Goal: Task Accomplishment & Management: Manage account settings

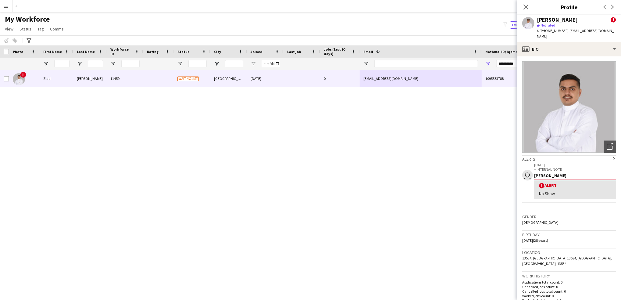
click at [527, 5] on icon "Close pop-in" at bounding box center [526, 7] width 5 height 5
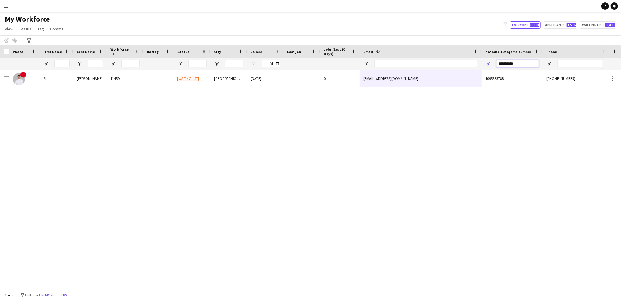
click at [513, 65] on input "**********" at bounding box center [518, 63] width 43 height 7
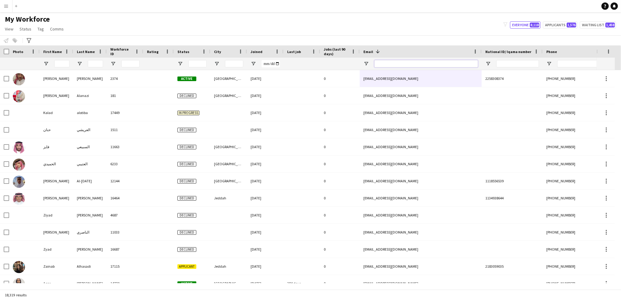
click at [445, 63] on input "Email Filter Input" at bounding box center [427, 63] width 104 height 7
paste input "**********"
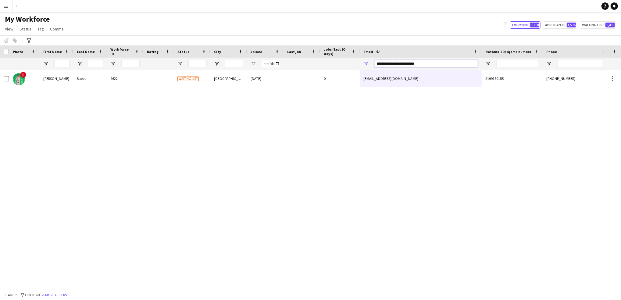
type input "**********"
click at [295, 59] on div at bounding box center [301, 64] width 29 height 12
click at [284, 89] on div "! [PERSON_NAME] 4622 Waiting list [GEOGRAPHIC_DATA] [DATE] 0 [EMAIL_ADDRESS][DO…" at bounding box center [301, 176] width 603 height 213
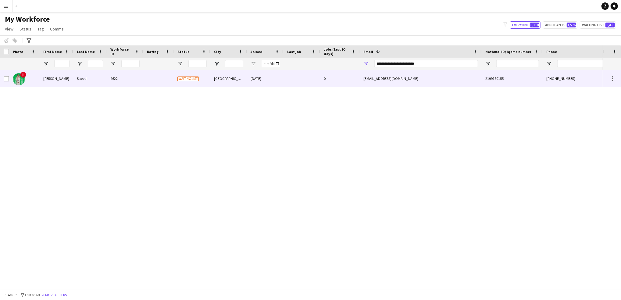
click at [274, 83] on div "[DATE]" at bounding box center [265, 78] width 37 height 17
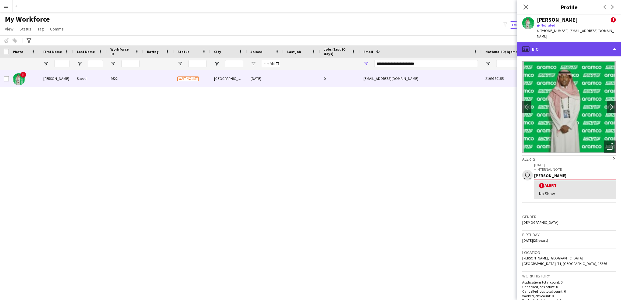
click at [607, 42] on div "profile Bio" at bounding box center [570, 49] width 104 height 15
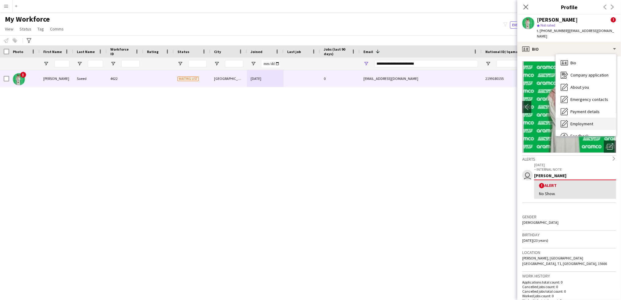
click at [582, 123] on div "Employment Employment" at bounding box center [586, 124] width 60 height 12
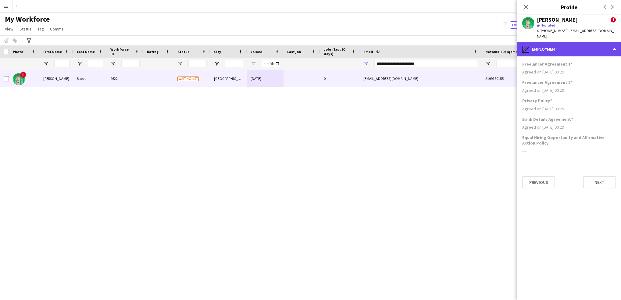
click at [574, 48] on div "pencil4 Employment" at bounding box center [570, 49] width 104 height 15
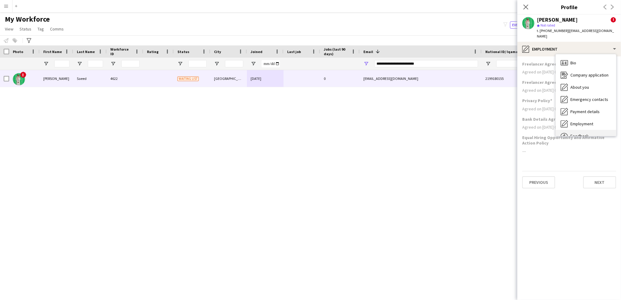
click at [577, 130] on div "Feedback Feedback" at bounding box center [586, 136] width 60 height 12
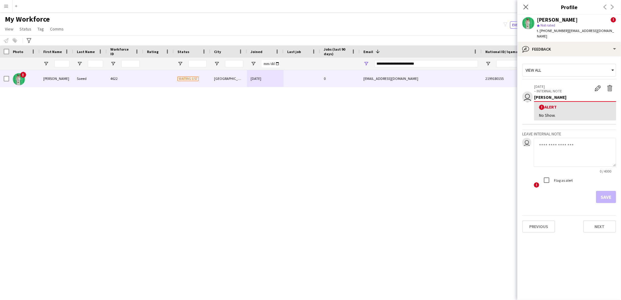
click at [554, 138] on textarea at bounding box center [575, 152] width 82 height 29
type textarea "********"
click at [603, 191] on button "Save" at bounding box center [606, 197] width 20 height 12
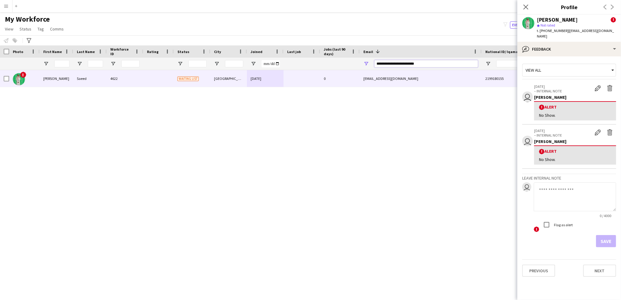
click at [418, 63] on input "**********" at bounding box center [427, 63] width 104 height 7
paste input "Email Filter Input"
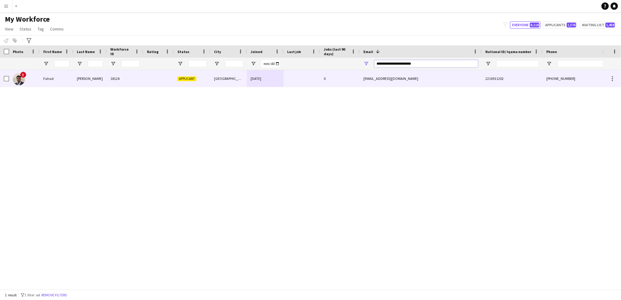
type input "**********"
click at [384, 77] on div "[EMAIL_ADDRESS][DOMAIN_NAME]" at bounding box center [421, 78] width 122 height 17
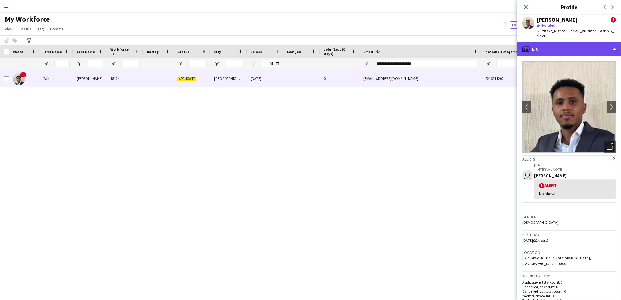
click at [583, 45] on div "profile Bio" at bounding box center [570, 49] width 104 height 15
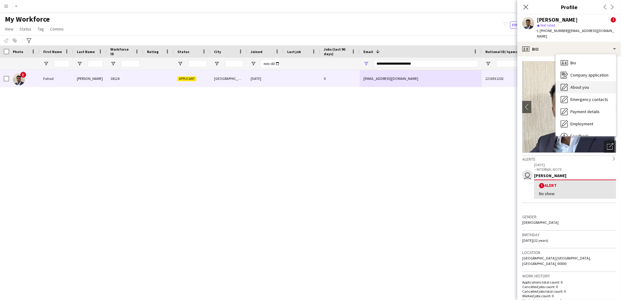
click at [587, 85] on div "About you About you" at bounding box center [586, 87] width 60 height 12
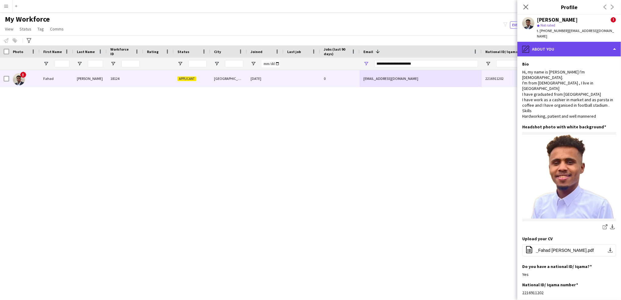
click at [588, 46] on div "pencil4 About you" at bounding box center [570, 49] width 104 height 15
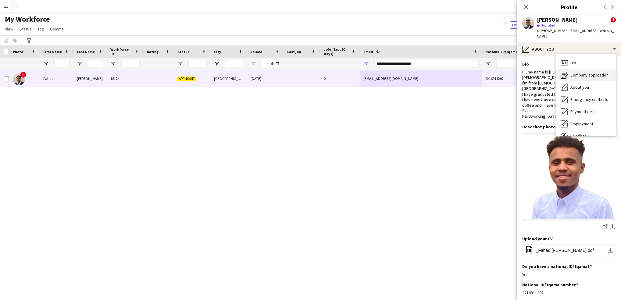
click at [584, 69] on div "Company application Company application" at bounding box center [586, 75] width 60 height 12
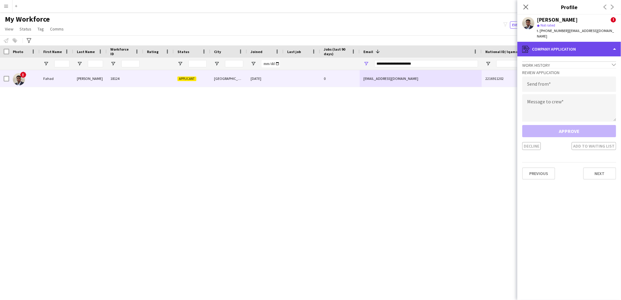
click at [575, 42] on div "register Company application" at bounding box center [570, 49] width 104 height 15
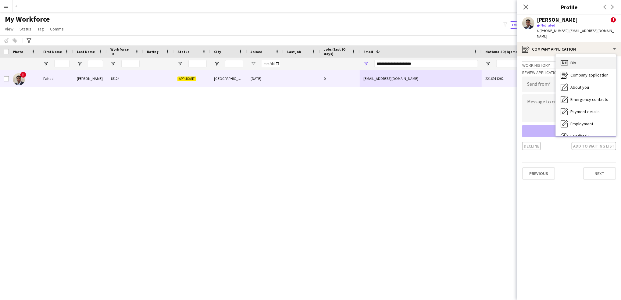
click at [584, 57] on div "Bio Bio" at bounding box center [586, 63] width 60 height 12
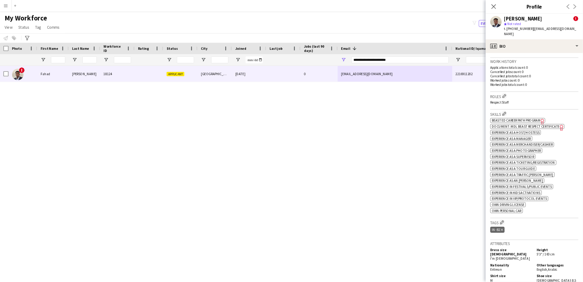
scroll to position [223, 0]
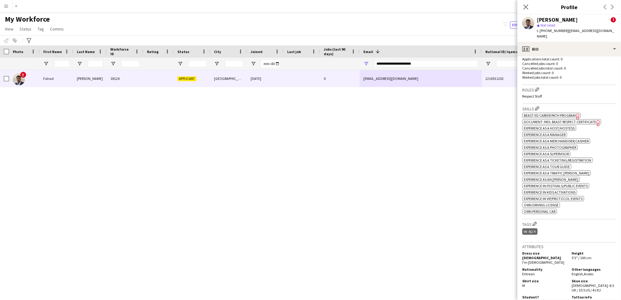
click at [574, 120] on span "Document: MDL Beast Respect Certificate" at bounding box center [560, 122] width 72 height 5
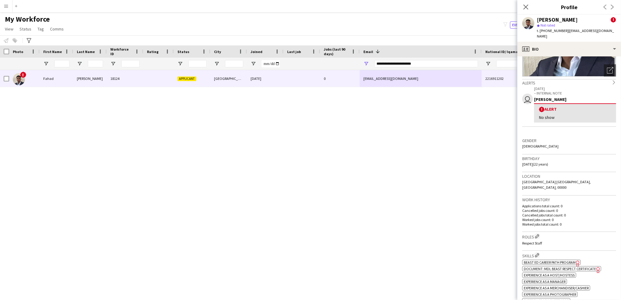
scroll to position [0, 0]
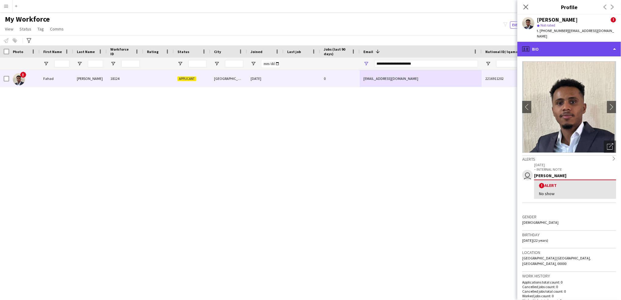
click at [573, 42] on div "profile Bio" at bounding box center [570, 49] width 104 height 15
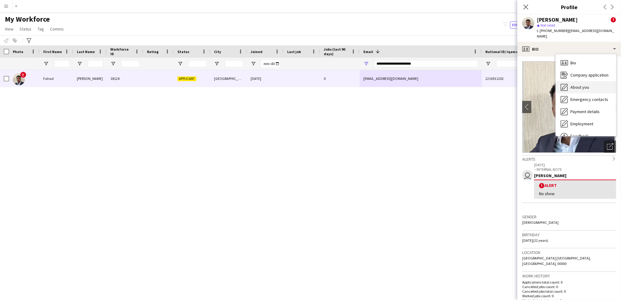
click at [580, 85] on span "About you" at bounding box center [580, 87] width 19 height 5
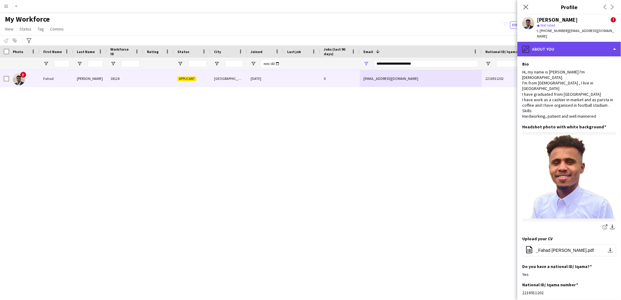
click at [577, 42] on div "pencil4 About you" at bounding box center [570, 49] width 104 height 15
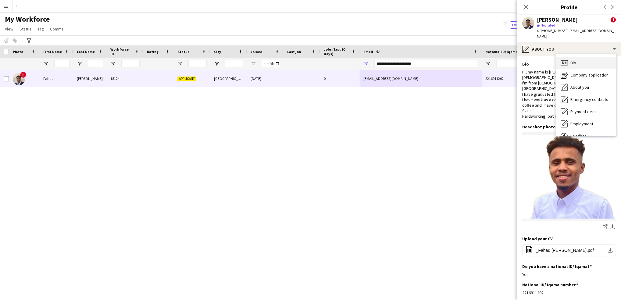
click at [577, 58] on div "Bio Bio" at bounding box center [586, 63] width 60 height 12
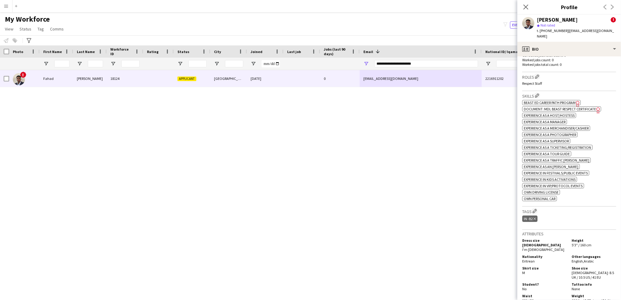
scroll to position [270, 0]
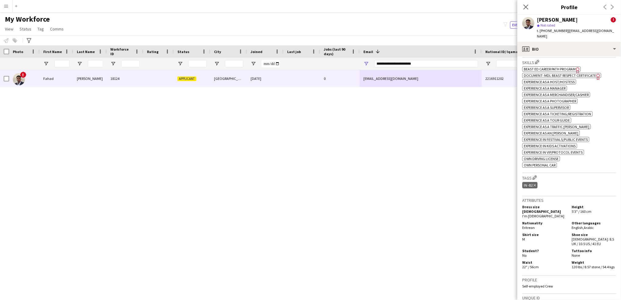
click at [536, 173] on div "Tags Edit crew company tags IN -B2 Delete tag" at bounding box center [570, 184] width 94 height 23
click at [537, 175] on app-icon "Edit crew company tags" at bounding box center [535, 177] width 4 height 4
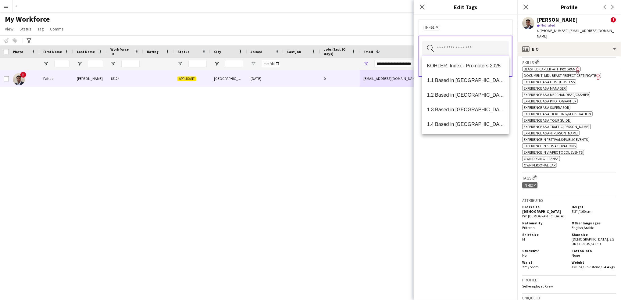
click at [437, 45] on input "text" at bounding box center [466, 48] width 87 height 15
click at [461, 86] on mat-option "1.1 Based in [GEOGRAPHIC_DATA]" at bounding box center [465, 80] width 87 height 15
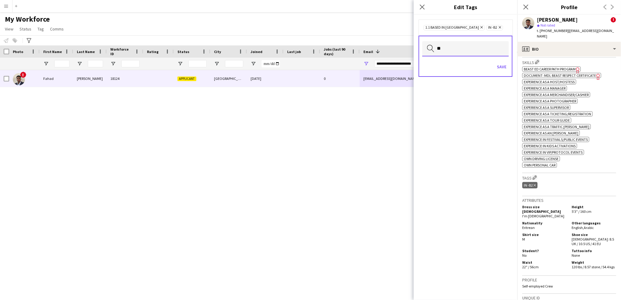
type input "*"
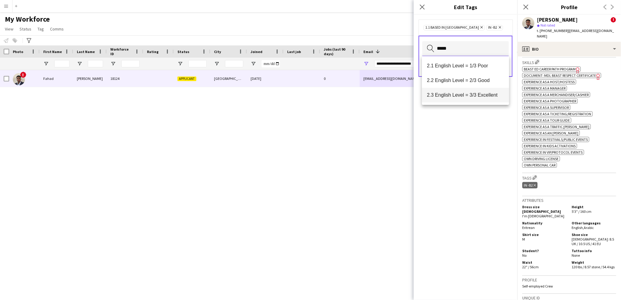
type input "*****"
click at [481, 92] on span "2.3 English Level = 3/3 Excellent" at bounding box center [465, 95] width 77 height 6
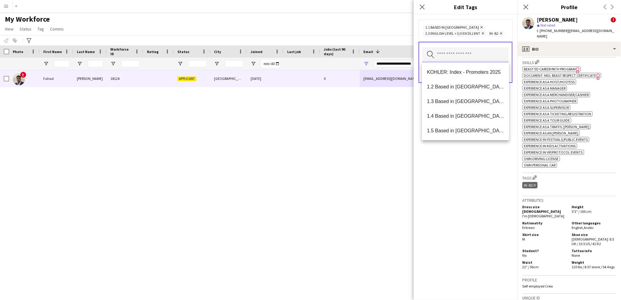
click at [479, 54] on input "text" at bounding box center [466, 54] width 87 height 15
type input "***"
click at [467, 110] on mat-option "Presentable B" at bounding box center [465, 116] width 87 height 15
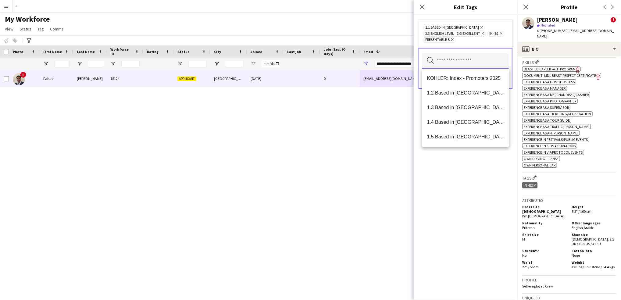
click at [491, 55] on input "text" at bounding box center [466, 60] width 87 height 15
click at [487, 185] on div "1.1 Based in [GEOGRAPHIC_DATA] Remove 2.3 English Level = 3/3 Excellent Remove …" at bounding box center [466, 158] width 104 height 286
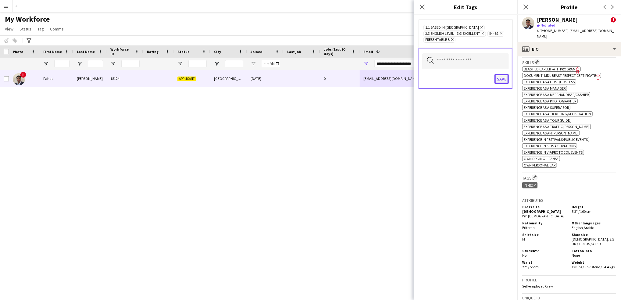
click at [501, 77] on button "Save" at bounding box center [502, 79] width 14 height 10
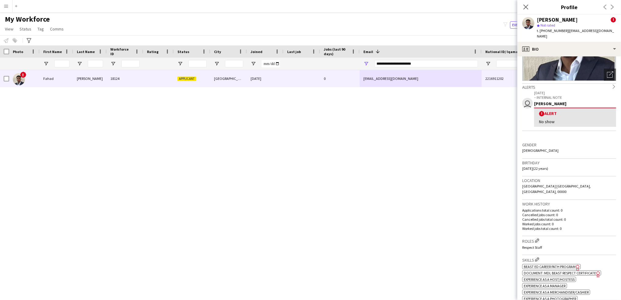
scroll to position [85, 0]
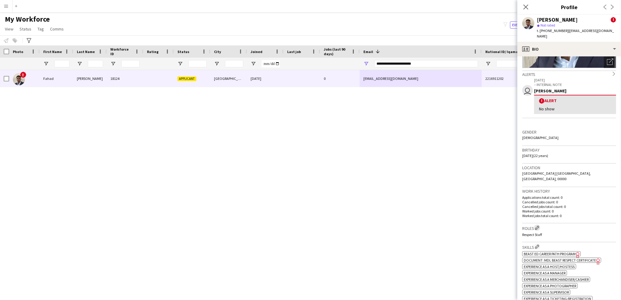
click at [539, 226] on app-icon "Edit crew company roles" at bounding box center [537, 228] width 4 height 4
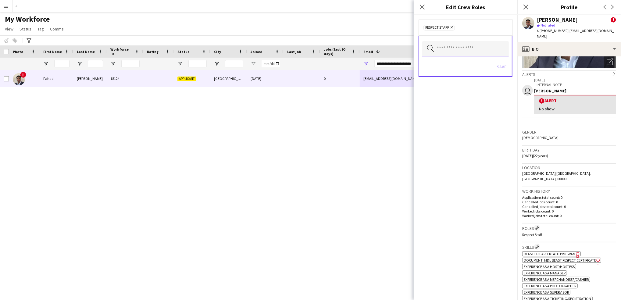
click at [464, 46] on input "text" at bounding box center [466, 48] width 87 height 15
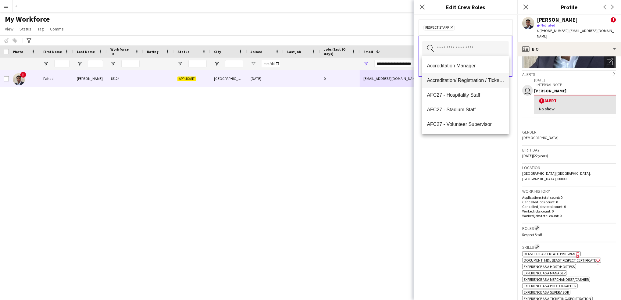
click at [478, 74] on mat-option "Accreditation/ Registration / Ticketing" at bounding box center [465, 80] width 87 height 15
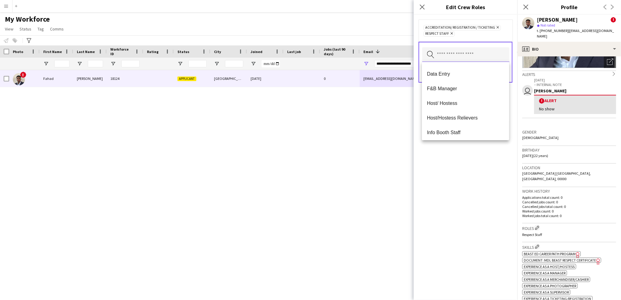
scroll to position [170, 0]
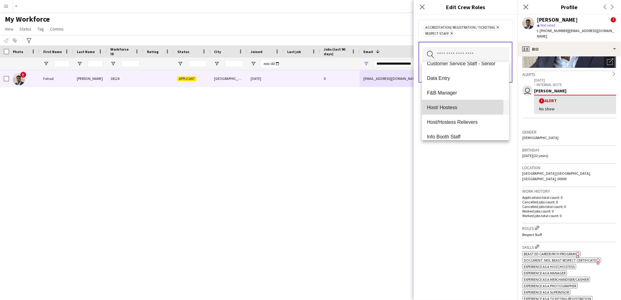
click at [448, 106] on span "Host/ Hostess" at bounding box center [465, 108] width 77 height 6
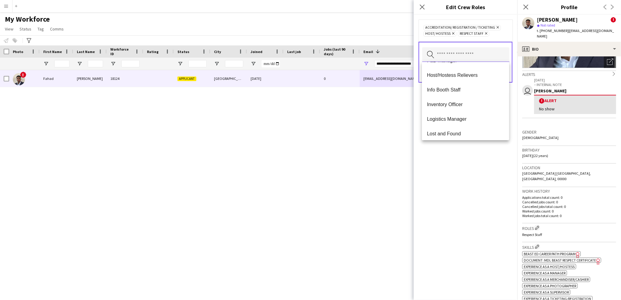
scroll to position [206, 0]
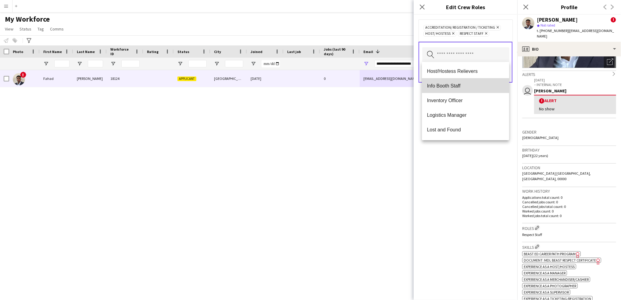
click at [475, 85] on span "Info Booth Staff" at bounding box center [465, 86] width 77 height 6
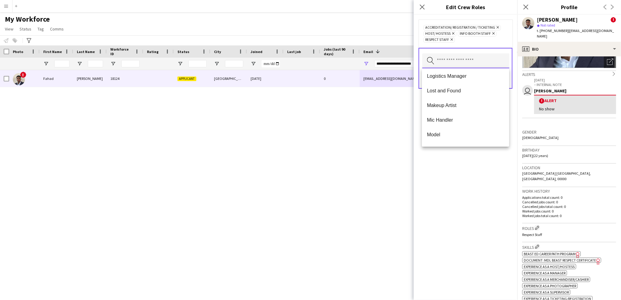
scroll to position [240, 0]
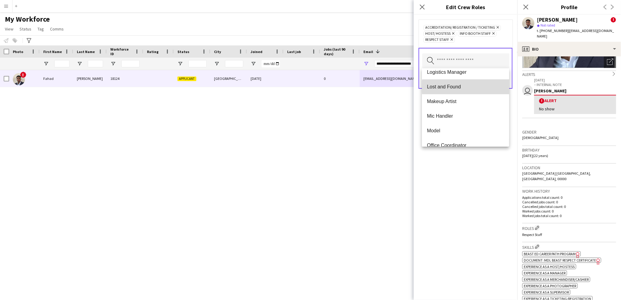
click at [475, 87] on span "Lost and Found" at bounding box center [465, 87] width 77 height 6
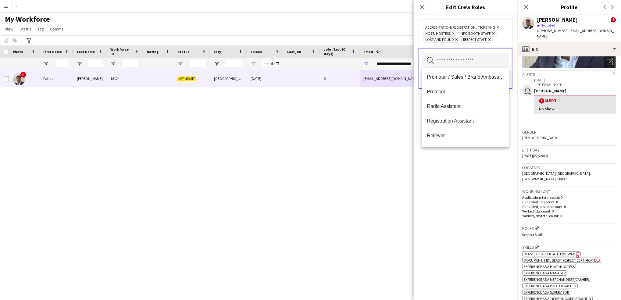
scroll to position [334, 0]
click at [470, 82] on span "Promoter / Sales / Brand Ambassador" at bounding box center [465, 81] width 77 height 6
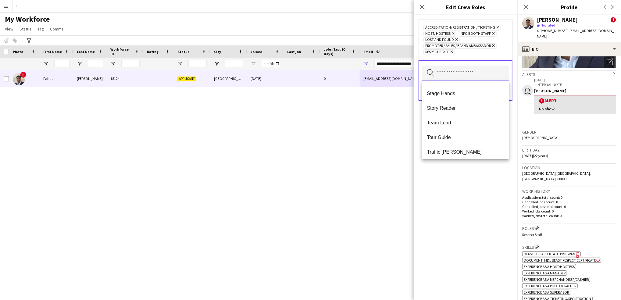
scroll to position [600, 0]
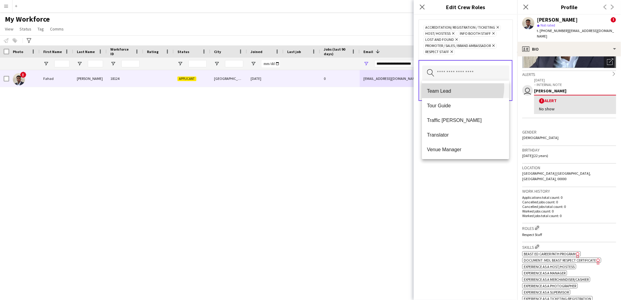
click at [452, 87] on mat-option "Team Lead" at bounding box center [465, 91] width 87 height 15
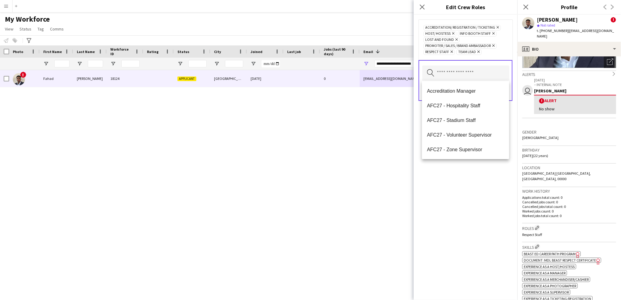
click at [479, 52] on icon "Remove" at bounding box center [478, 52] width 4 height 4
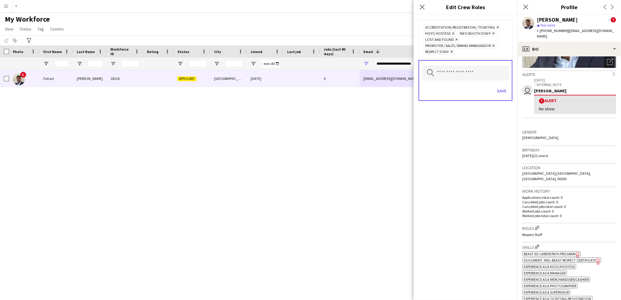
click at [499, 96] on div "Save" at bounding box center [466, 91] width 87 height 17
click at [506, 88] on button "Save" at bounding box center [502, 91] width 14 height 10
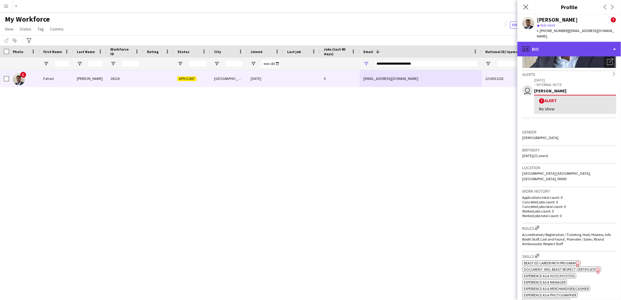
click at [549, 42] on div "profile Bio" at bounding box center [570, 49] width 104 height 15
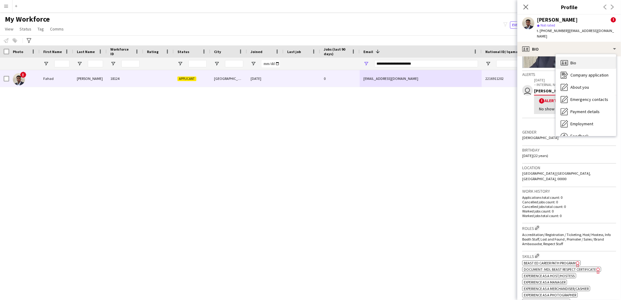
click at [579, 57] on div "Bio Bio" at bounding box center [586, 63] width 60 height 12
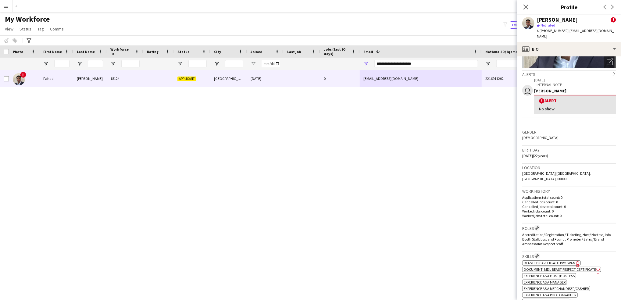
click at [572, 35] on div "[PERSON_NAME] ! star Not rated t. [PHONE_NUMBER] | [EMAIL_ADDRESS][DOMAIN_NAME]" at bounding box center [570, 28] width 104 height 27
click at [574, 42] on div "profile Bio" at bounding box center [570, 49] width 104 height 15
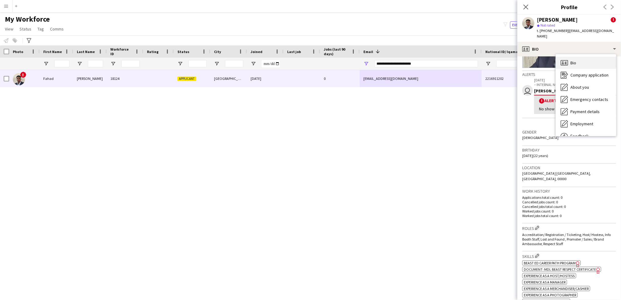
click at [591, 57] on div "Bio Bio" at bounding box center [586, 63] width 60 height 12
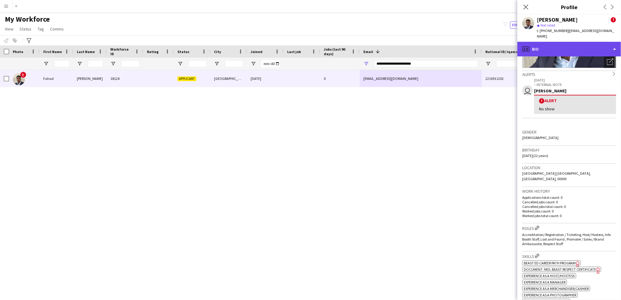
click at [582, 49] on div "profile Bio" at bounding box center [570, 49] width 104 height 15
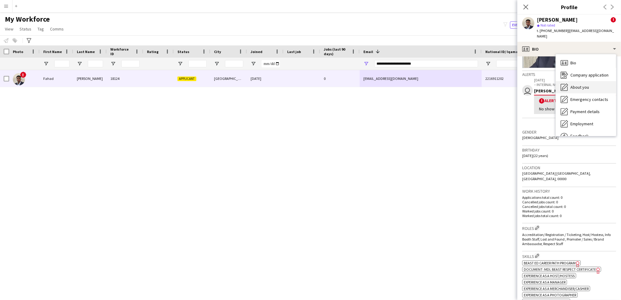
click at [584, 85] on span "About you" at bounding box center [580, 87] width 19 height 5
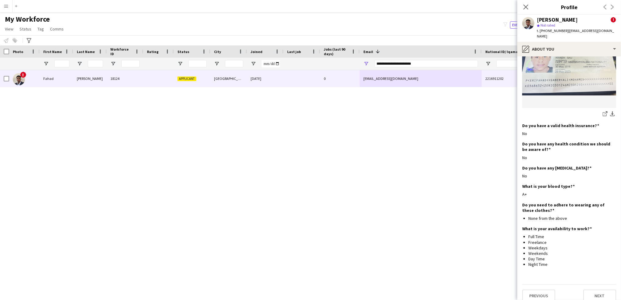
scroll to position [0, 0]
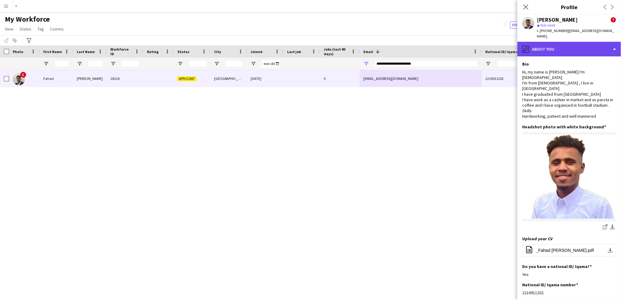
click at [581, 48] on div "pencil4 About you" at bounding box center [570, 49] width 104 height 15
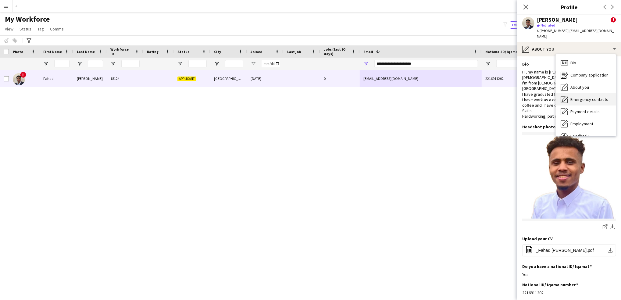
click at [590, 97] on span "Emergency contacts" at bounding box center [590, 99] width 38 height 5
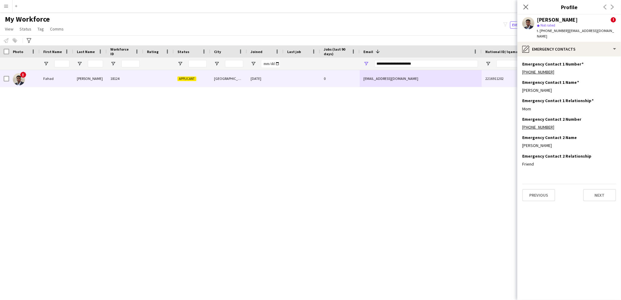
click at [574, 56] on app-section-data-types "Emergency Contact 1 Number Edit this field [PHONE_NUMBER] Emergency Contact 1 N…" at bounding box center [570, 178] width 104 height 244
click at [565, 47] on div "pencil4 Emergency contacts" at bounding box center [570, 49] width 104 height 15
click at [582, 109] on span "Payment details" at bounding box center [585, 111] width 29 height 5
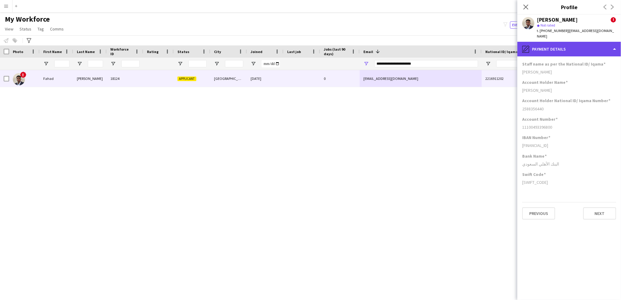
click at [555, 48] on div "pencil4 Payment details" at bounding box center [570, 49] width 104 height 15
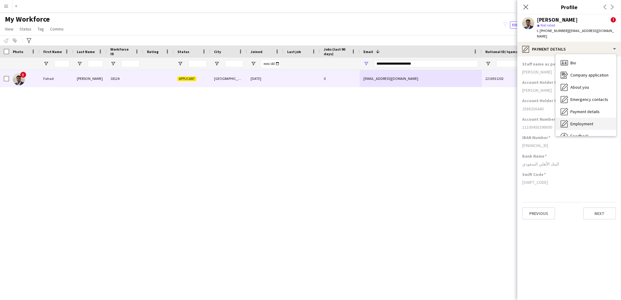
click at [585, 121] on span "Employment" at bounding box center [582, 123] width 23 height 5
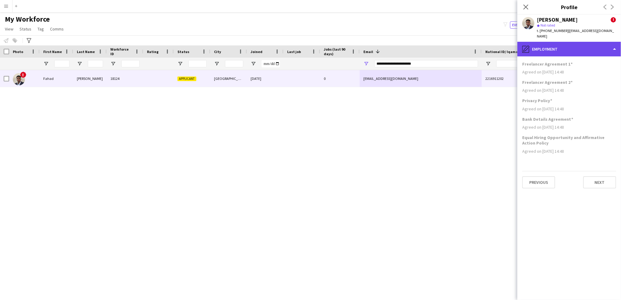
click at [553, 48] on div "pencil4 Employment" at bounding box center [570, 49] width 104 height 15
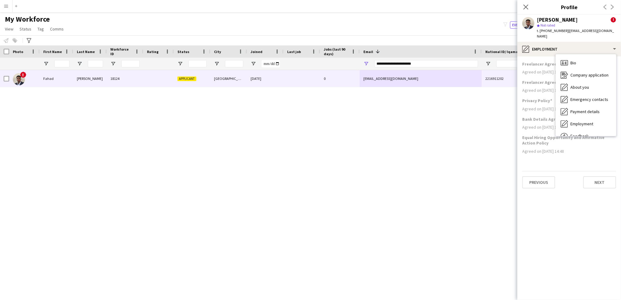
click at [579, 54] on div "Bio Bio Company application Company application About you About you Emergency c…" at bounding box center [586, 95] width 60 height 82
click at [587, 81] on div "About you About you" at bounding box center [586, 87] width 60 height 12
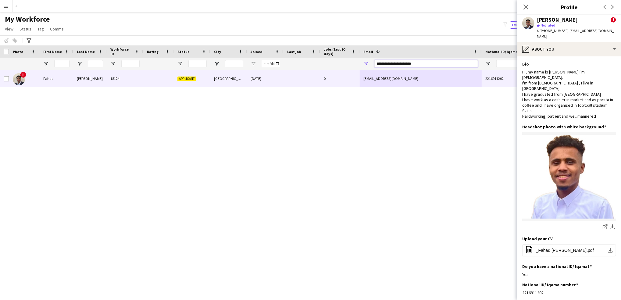
click at [408, 63] on input "**********" at bounding box center [427, 63] width 104 height 7
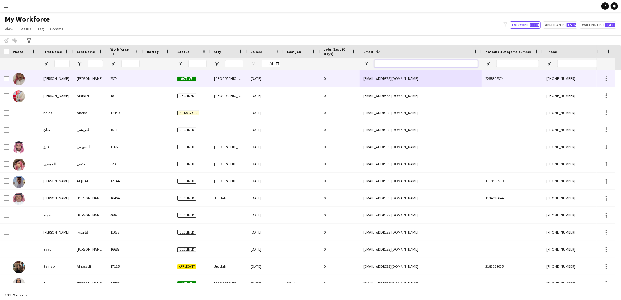
paste input "**********"
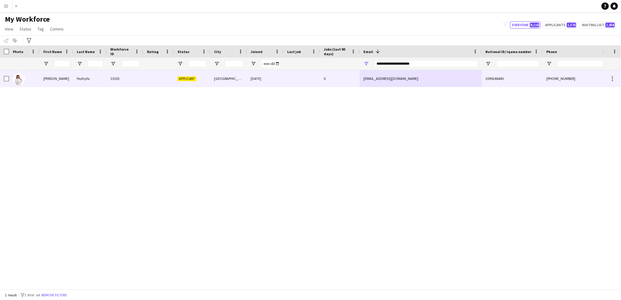
click at [348, 81] on div "0" at bounding box center [340, 78] width 40 height 17
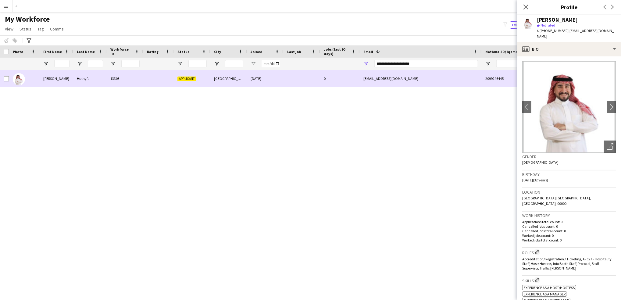
click at [8, 74] on div at bounding box center [6, 78] width 5 height 17
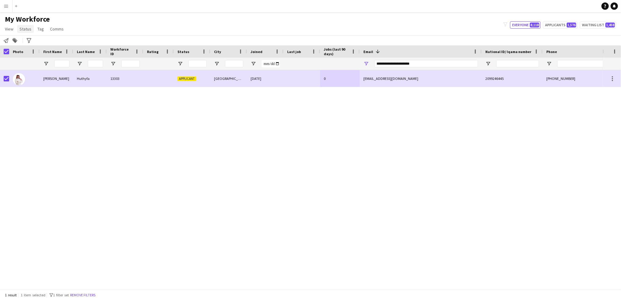
click at [25, 30] on span "Status" at bounding box center [26, 28] width 12 height 5
click at [39, 39] on link "Edit" at bounding box center [38, 42] width 43 height 13
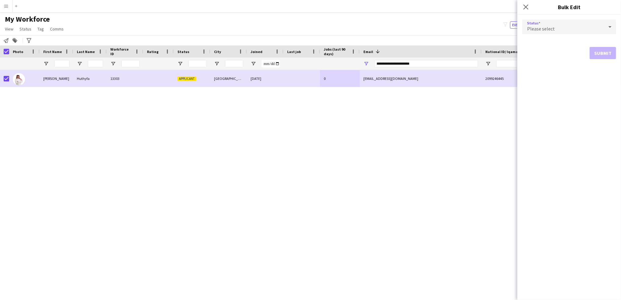
click at [572, 31] on div "Please select" at bounding box center [564, 27] width 82 height 15
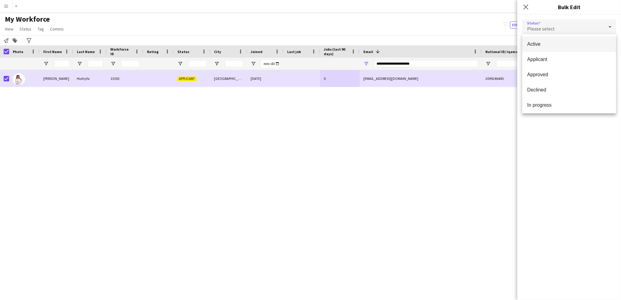
click at [554, 43] on span "Active" at bounding box center [569, 44] width 84 height 6
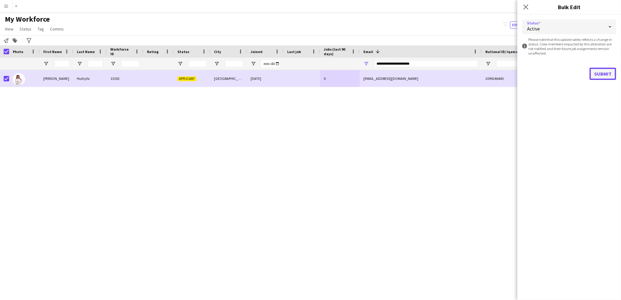
click at [604, 68] on button "Submit" at bounding box center [603, 74] width 27 height 12
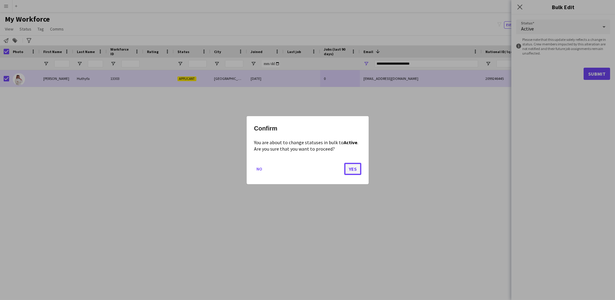
click at [349, 171] on button "Yes" at bounding box center [352, 169] width 17 height 12
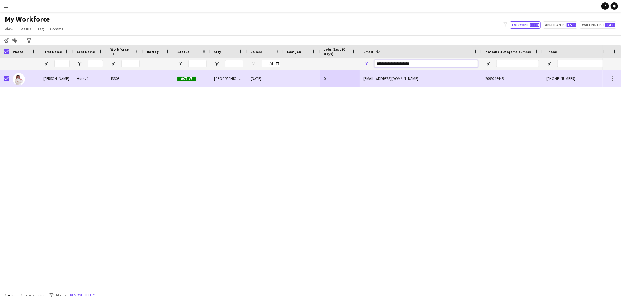
click at [442, 66] on input "**********" at bounding box center [427, 63] width 104 height 7
paste input "**"
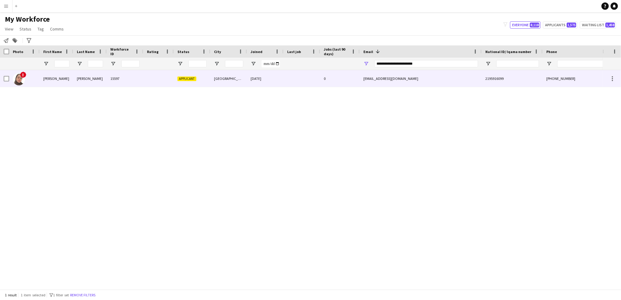
click at [290, 83] on div at bounding box center [302, 78] width 37 height 17
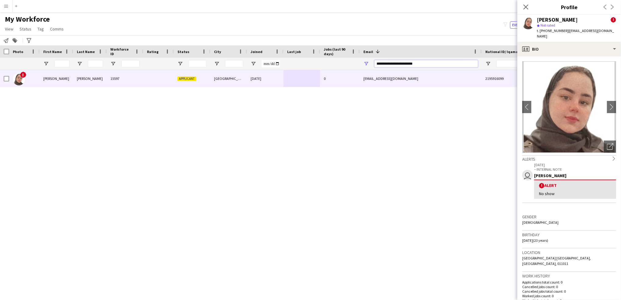
click at [403, 67] on input "**********" at bounding box center [427, 63] width 104 height 7
paste input "Email Filter Input"
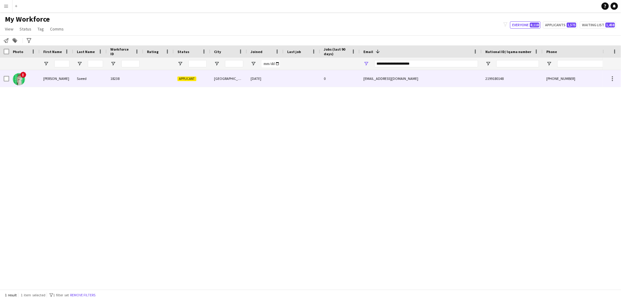
click at [148, 86] on div at bounding box center [158, 78] width 31 height 17
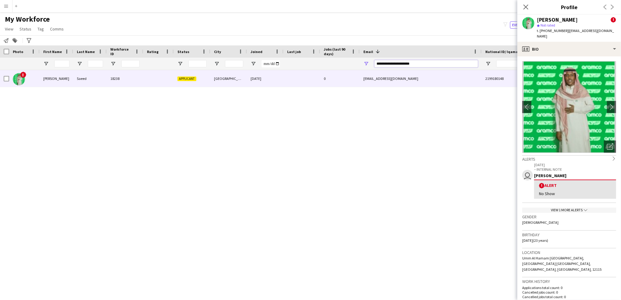
click at [411, 62] on input "**********" at bounding box center [427, 63] width 104 height 7
paste input "Email Filter Input"
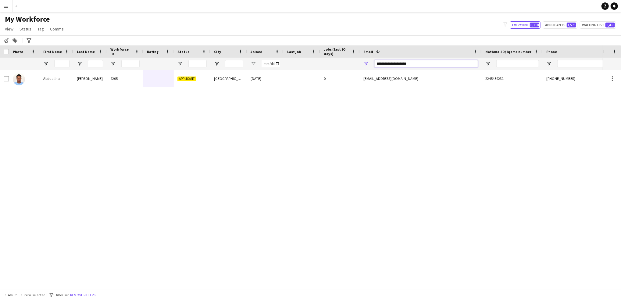
click at [409, 64] on input "**********" at bounding box center [427, 63] width 104 height 7
paste input "*****"
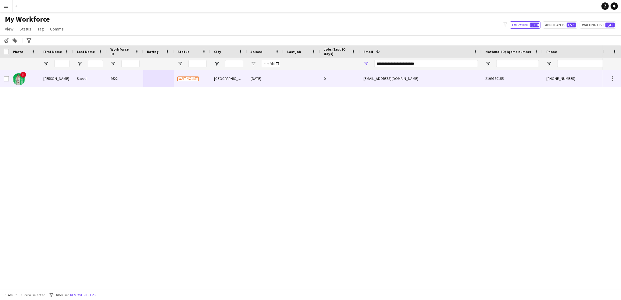
click at [348, 77] on div "0" at bounding box center [340, 78] width 40 height 17
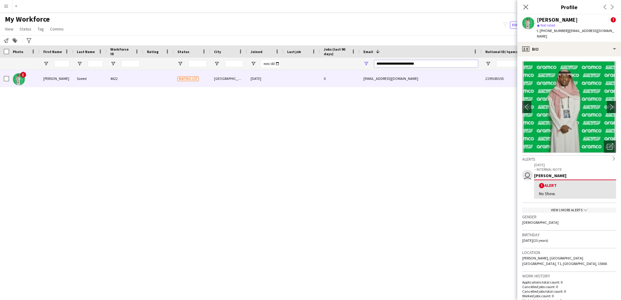
click at [404, 64] on input "**********" at bounding box center [427, 63] width 104 height 7
paste input "Email Filter Input"
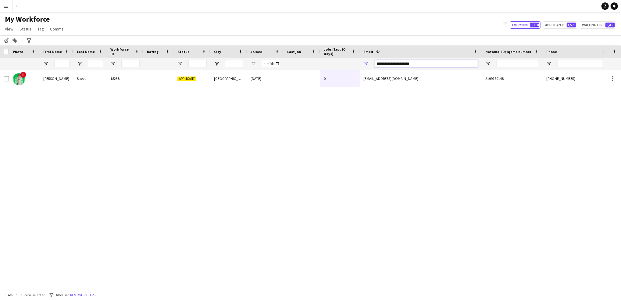
type input "**********"
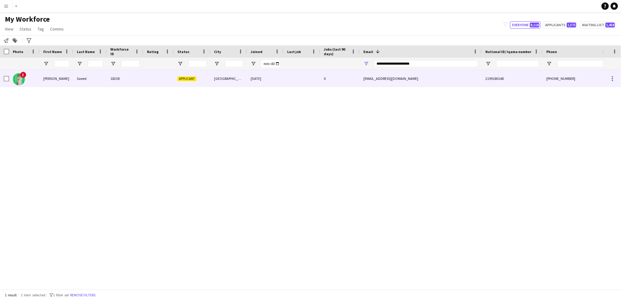
click at [391, 78] on div "[EMAIL_ADDRESS][DOMAIN_NAME]" at bounding box center [421, 78] width 122 height 17
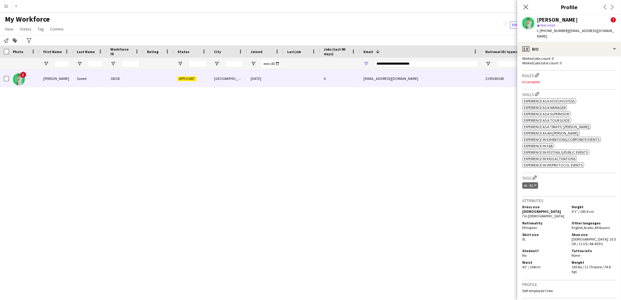
scroll to position [244, 0]
click at [534, 175] on app-icon "Edit crew company tags" at bounding box center [535, 177] width 4 height 4
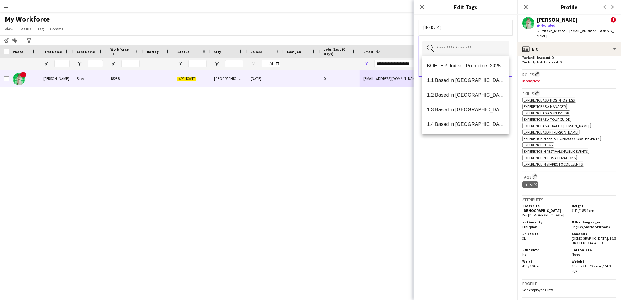
click at [465, 45] on input "text" at bounding box center [466, 48] width 87 height 15
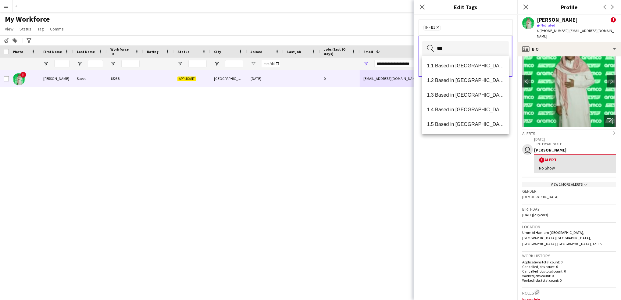
scroll to position [27, 0]
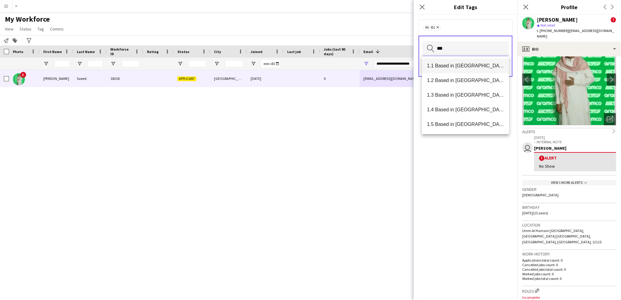
type input "***"
click at [459, 62] on mat-option "1.1 Based in [GEOGRAPHIC_DATA]" at bounding box center [465, 66] width 87 height 15
type input "***"
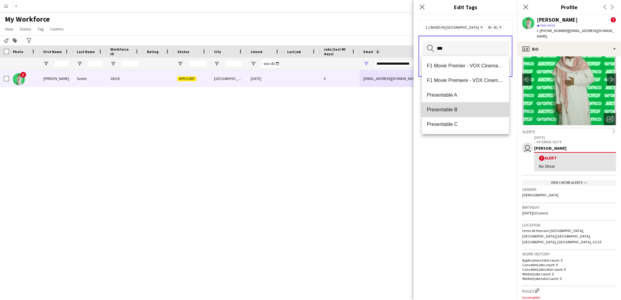
click at [466, 107] on span "Presentable B" at bounding box center [465, 110] width 77 height 6
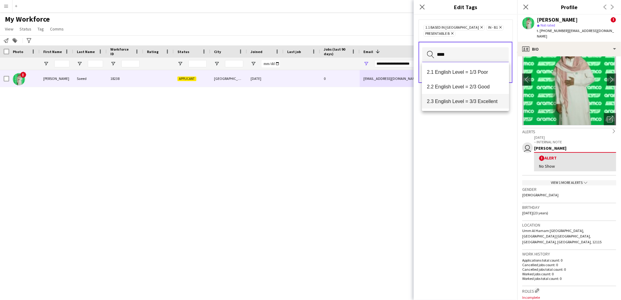
type input "****"
click at [479, 103] on span "2.3 English Level = 3/3 Excellent" at bounding box center [465, 102] width 77 height 6
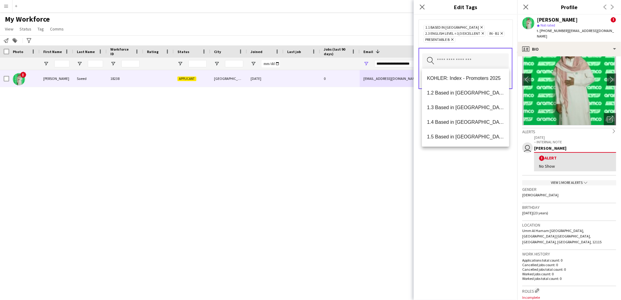
click at [476, 203] on div "1.1 Based in [GEOGRAPHIC_DATA] Remove 2.3 English Level = 3/3 Excellent Remove …" at bounding box center [466, 158] width 104 height 286
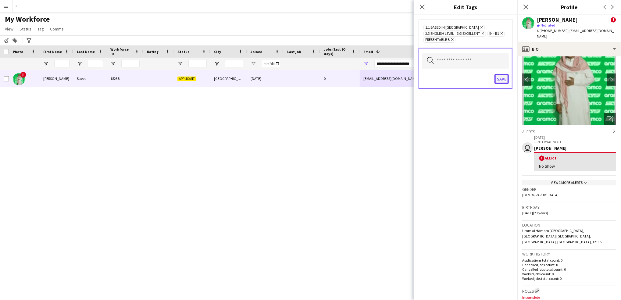
click at [500, 80] on button "Save" at bounding box center [502, 79] width 14 height 10
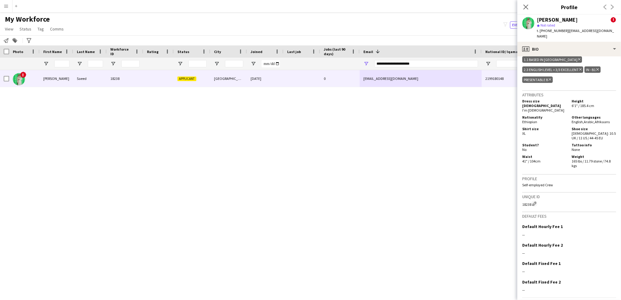
scroll to position [0, 0]
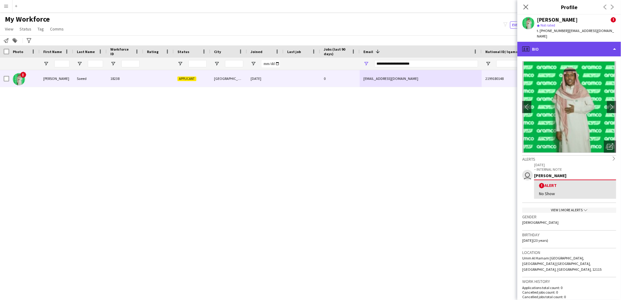
click at [557, 44] on div "profile Bio" at bounding box center [570, 49] width 104 height 15
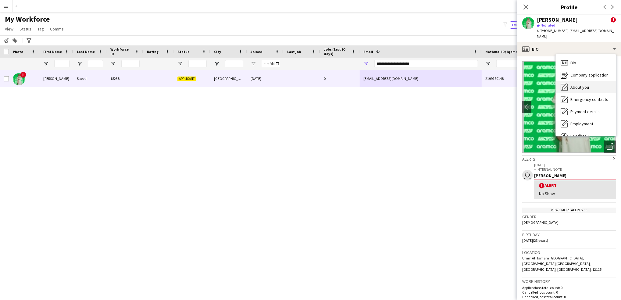
click at [585, 85] on span "About you" at bounding box center [580, 87] width 19 height 5
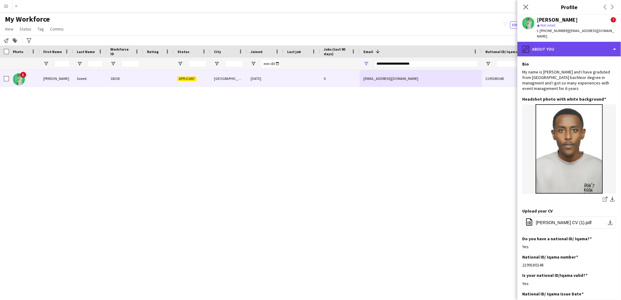
click at [565, 47] on div "pencil4 About you" at bounding box center [570, 49] width 104 height 15
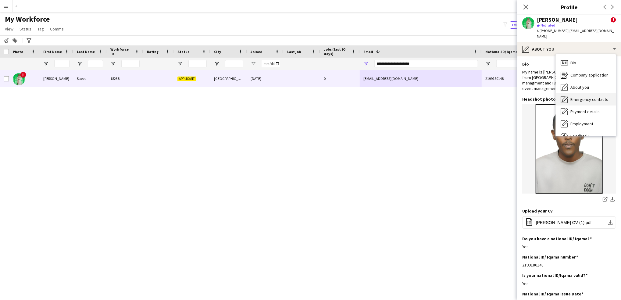
click at [585, 97] on span "Emergency contacts" at bounding box center [590, 99] width 38 height 5
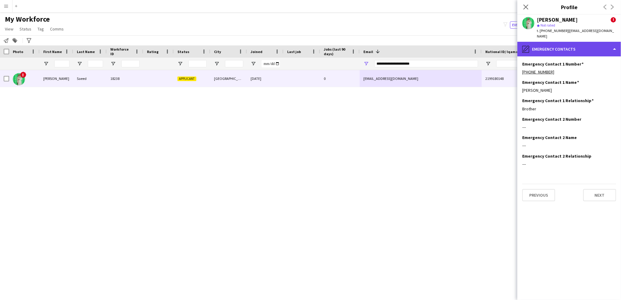
click at [567, 42] on div "pencil4 Emergency contacts" at bounding box center [570, 49] width 104 height 15
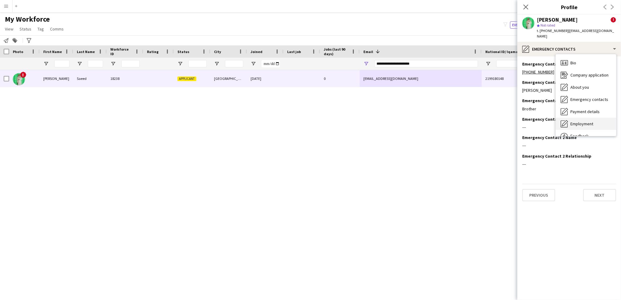
click at [573, 121] on span "Employment" at bounding box center [582, 123] width 23 height 5
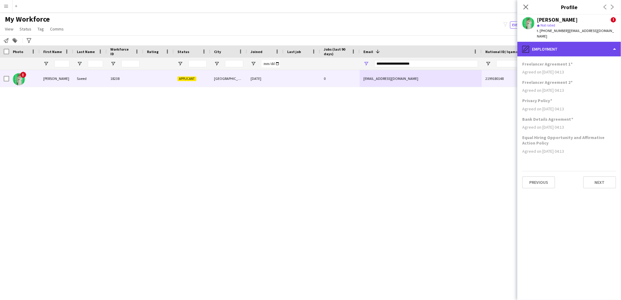
click at [570, 45] on div "pencil4 Employment" at bounding box center [570, 49] width 104 height 15
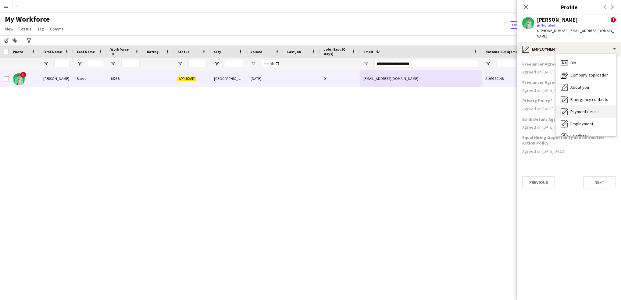
click at [597, 109] on span "Payment details" at bounding box center [585, 111] width 29 height 5
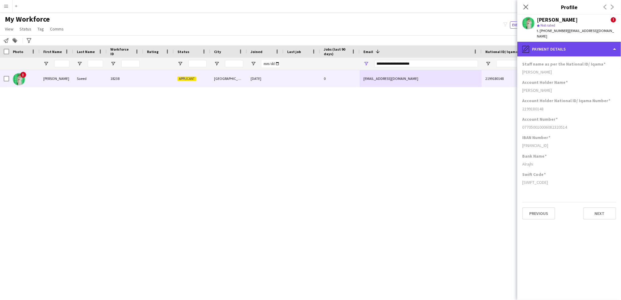
click at [575, 49] on div "pencil4 Payment details" at bounding box center [570, 49] width 104 height 15
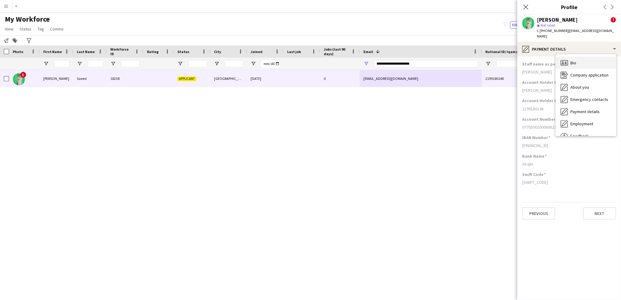
click at [574, 60] on span "Bio" at bounding box center [574, 62] width 6 height 5
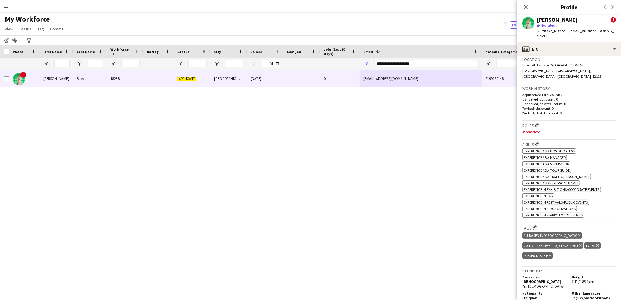
scroll to position [194, 0]
click at [535, 121] on h3 "Roles Edit crew company roles" at bounding box center [570, 124] width 94 height 6
click at [540, 122] on app-icon "Edit crew company roles" at bounding box center [537, 124] width 4 height 4
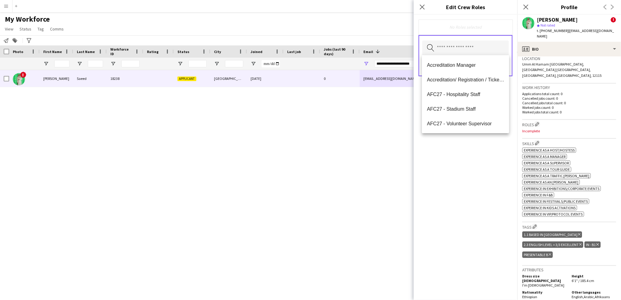
click at [461, 45] on input "text" at bounding box center [466, 48] width 87 height 15
type input "***"
click at [455, 79] on span "Host/ Hostess" at bounding box center [465, 80] width 77 height 6
type input "***"
click at [466, 80] on span "Promoter / Sales / Brand Ambassador" at bounding box center [465, 80] width 77 height 6
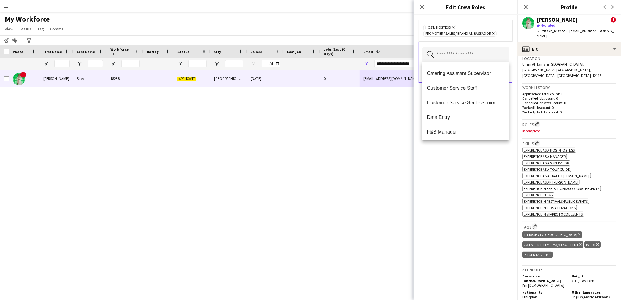
scroll to position [157, 0]
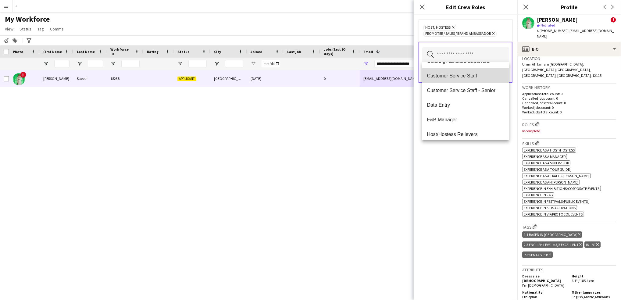
click at [470, 79] on mat-option "Customer Service Staff" at bounding box center [465, 75] width 87 height 15
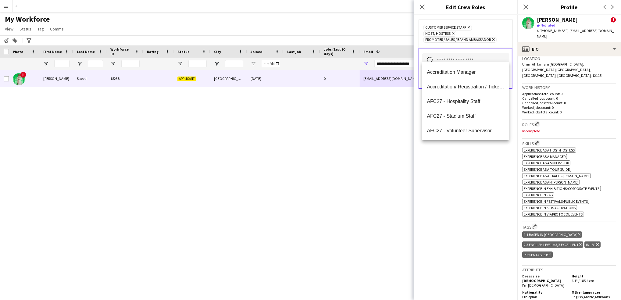
click at [467, 56] on input "text" at bounding box center [466, 60] width 87 height 15
click at [452, 92] on mat-option "Tour Guide" at bounding box center [465, 86] width 87 height 15
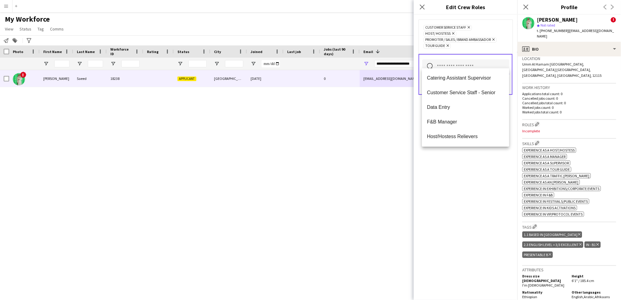
scroll to position [150, 0]
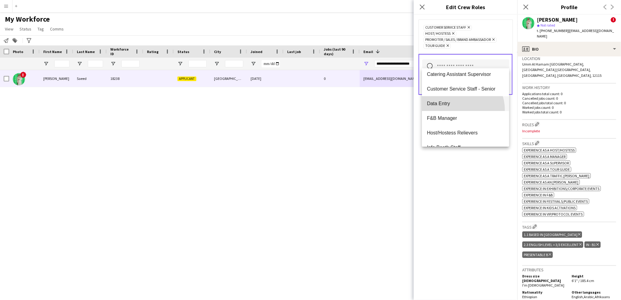
click at [455, 110] on mat-option "Data Entry" at bounding box center [465, 103] width 87 height 15
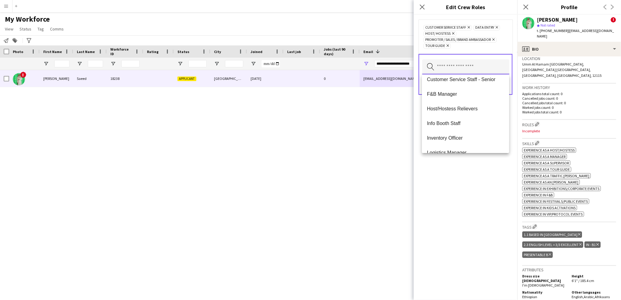
scroll to position [185, 0]
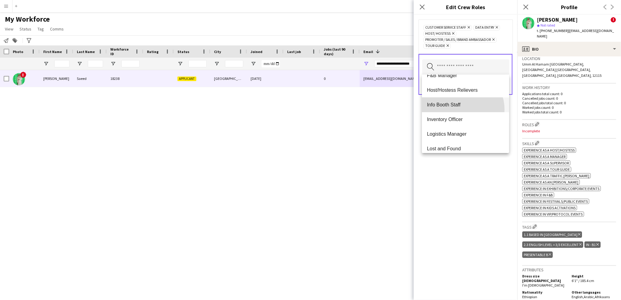
click at [460, 109] on mat-option "Info Booth Staff" at bounding box center [465, 105] width 87 height 15
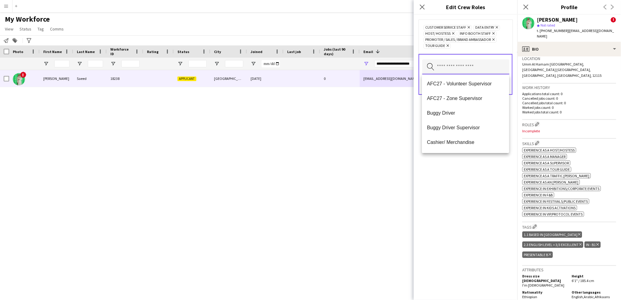
scroll to position [45, 0]
click at [483, 168] on div "Customer Service Staff Remove Data Entry Remove Host/ Hostess Remove Info Booth…" at bounding box center [466, 158] width 104 height 286
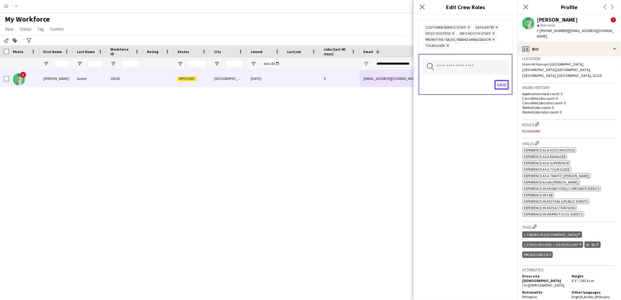
click at [501, 84] on button "Save" at bounding box center [502, 85] width 14 height 10
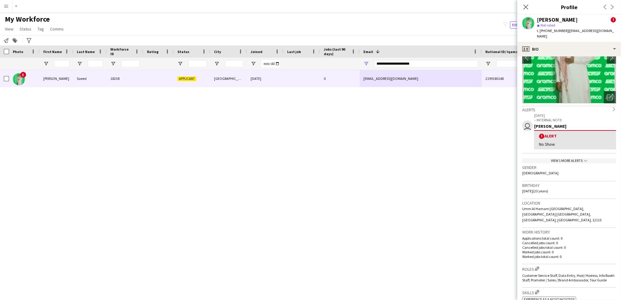
scroll to position [0, 0]
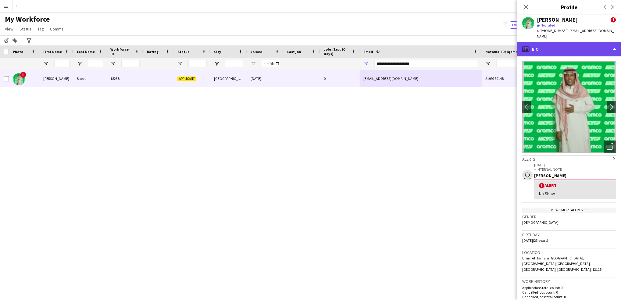
click at [561, 42] on div "profile Bio" at bounding box center [570, 49] width 104 height 15
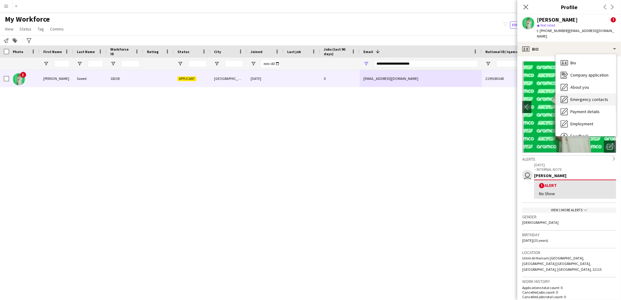
click at [590, 97] on span "Emergency contacts" at bounding box center [590, 99] width 38 height 5
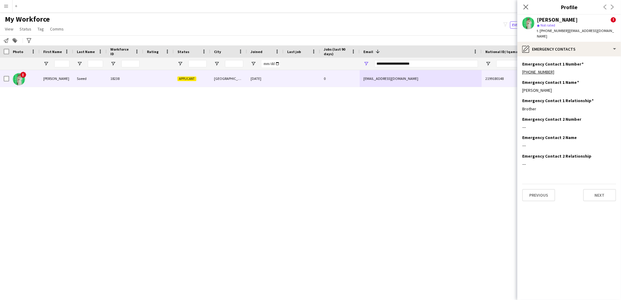
click at [559, 35] on div "[PERSON_NAME] ! star Not rated t. [PHONE_NUMBER] | [EMAIL_ADDRESS][DOMAIN_NAME]" at bounding box center [570, 28] width 104 height 27
click at [562, 42] on div "pencil4 Emergency contacts" at bounding box center [570, 49] width 104 height 15
click at [585, 85] on span "About you" at bounding box center [580, 87] width 19 height 5
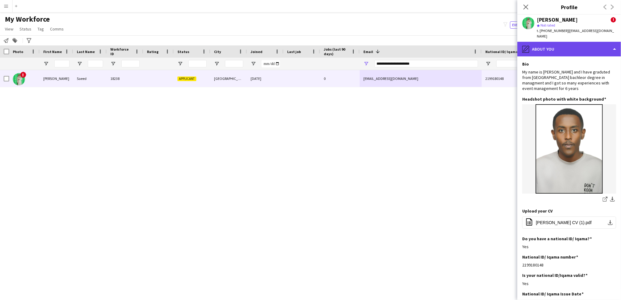
click at [596, 42] on div "pencil4 About you" at bounding box center [570, 49] width 104 height 15
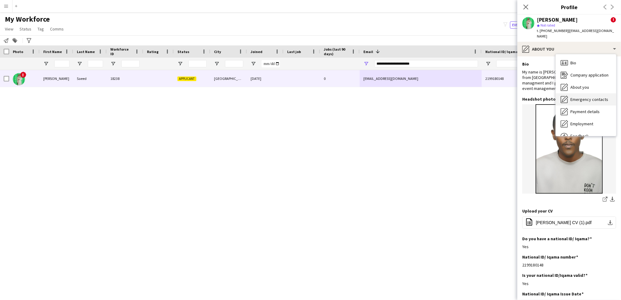
click at [596, 97] on span "Emergency contacts" at bounding box center [590, 99] width 38 height 5
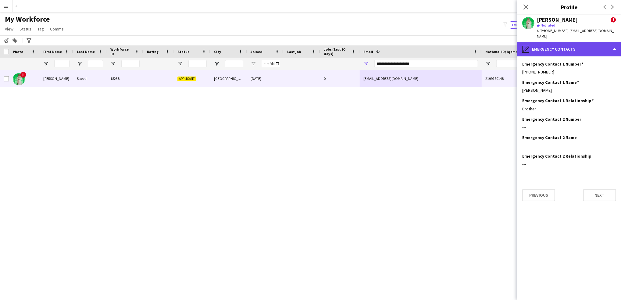
click at [566, 42] on div "pencil4 Emergency contacts" at bounding box center [570, 49] width 104 height 15
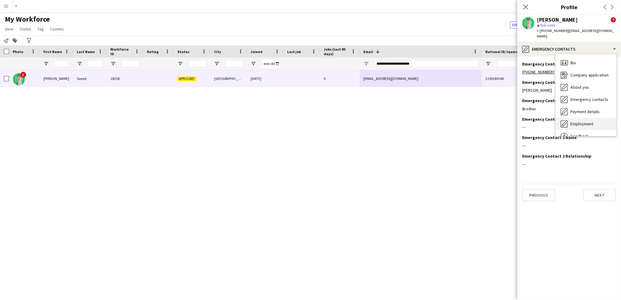
click at [579, 121] on span "Employment" at bounding box center [582, 123] width 23 height 5
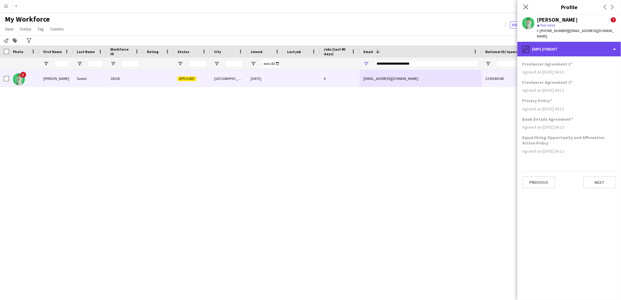
click at [561, 43] on div "pencil4 Employment" at bounding box center [570, 49] width 104 height 15
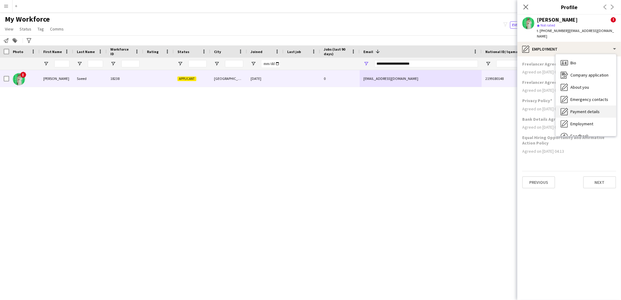
click at [584, 109] on span "Payment details" at bounding box center [585, 111] width 29 height 5
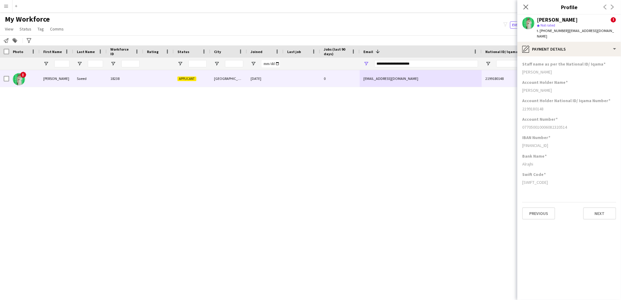
click at [419, 196] on div "! [PERSON_NAME] 18238 Applicant [GEOGRAPHIC_DATA] [DATE] 0 [EMAIL_ADDRESS][DOMA…" at bounding box center [301, 176] width 603 height 213
click at [578, 42] on div "pencil4 Payment details" at bounding box center [570, 49] width 104 height 15
click at [585, 61] on div "Bio Bio" at bounding box center [586, 63] width 60 height 12
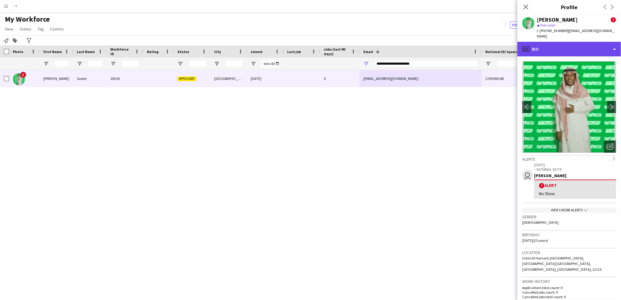
click at [581, 45] on div "profile Bio" at bounding box center [570, 49] width 104 height 15
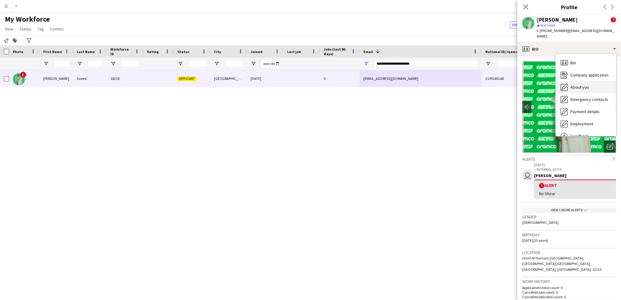
click at [586, 85] on span "About you" at bounding box center [580, 87] width 19 height 5
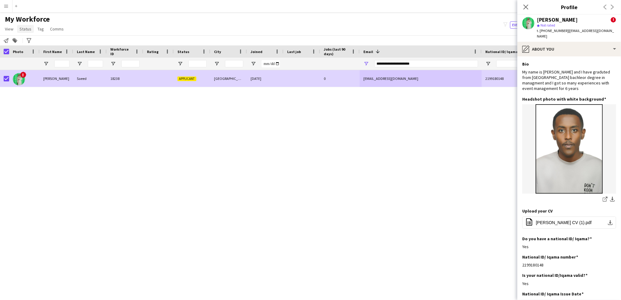
click at [23, 29] on span "Status" at bounding box center [26, 28] width 12 height 5
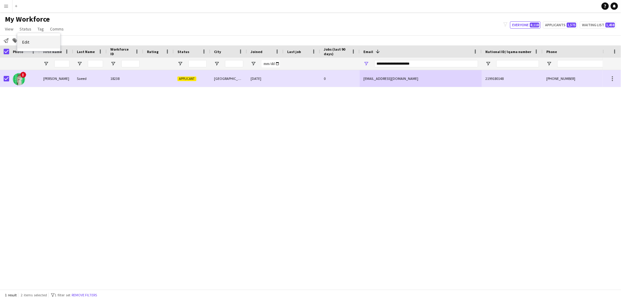
click at [40, 39] on link "Edit" at bounding box center [38, 42] width 43 height 13
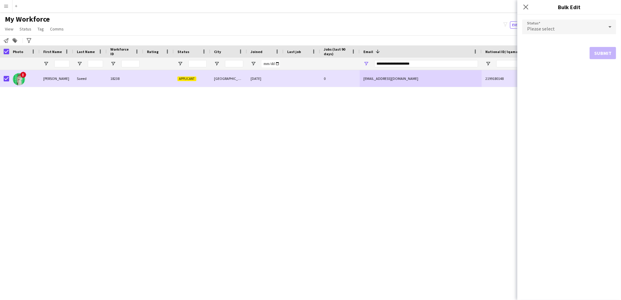
click at [591, 23] on div "Please select" at bounding box center [564, 27] width 82 height 15
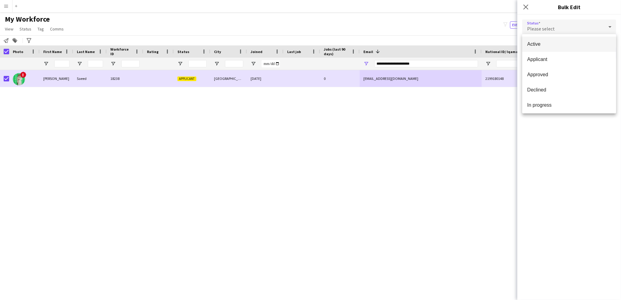
click at [581, 43] on span "Active" at bounding box center [569, 44] width 84 height 6
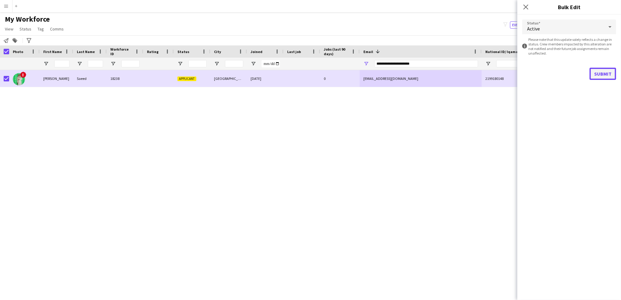
click at [607, 74] on button "Submit" at bounding box center [603, 74] width 27 height 12
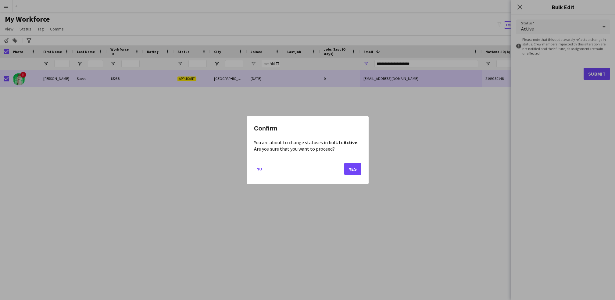
click at [364, 170] on div "Confirm You are about to change statuses in bulk to Active . Are you sure that …" at bounding box center [308, 150] width 122 height 68
click at [357, 170] on button "Yes" at bounding box center [352, 169] width 17 height 12
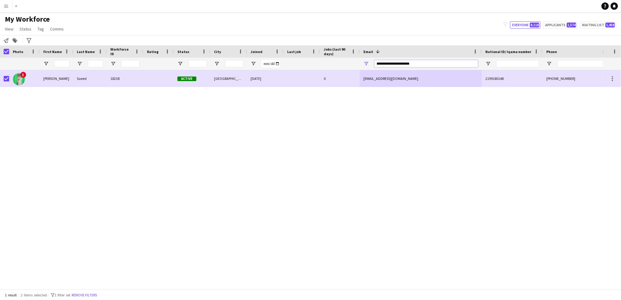
click at [443, 63] on input "**********" at bounding box center [427, 63] width 104 height 7
paste input "*"
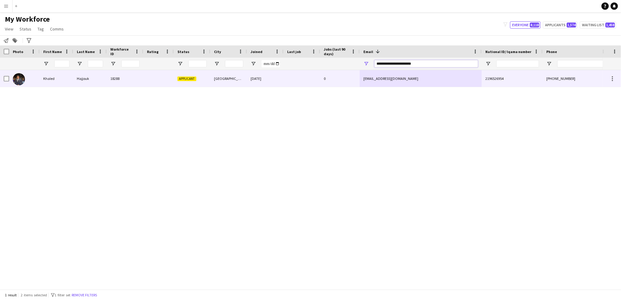
type input "**********"
click at [275, 76] on div "[DATE]" at bounding box center [265, 78] width 37 height 17
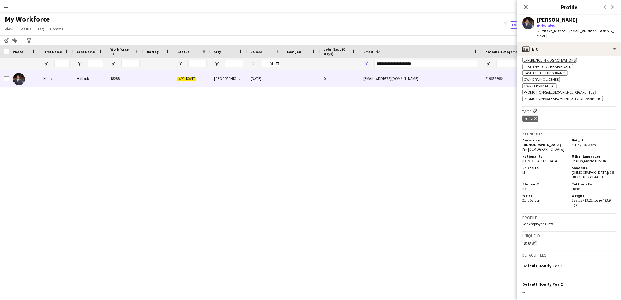
scroll to position [240, 0]
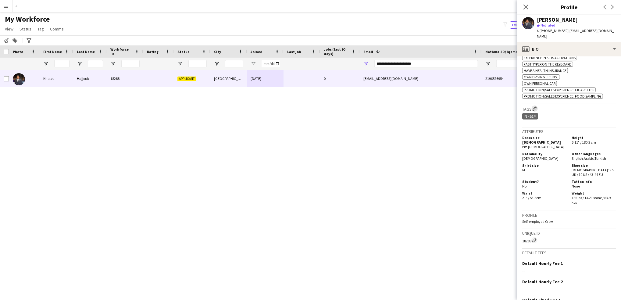
click at [535, 106] on app-icon "Edit crew company tags" at bounding box center [535, 108] width 4 height 4
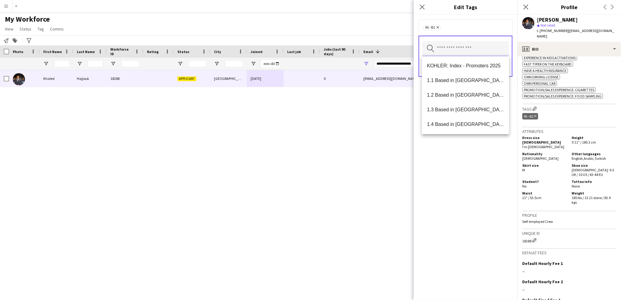
click at [479, 45] on input "text" at bounding box center [466, 48] width 87 height 15
click at [473, 79] on span "1.1 Based in [GEOGRAPHIC_DATA]" at bounding box center [465, 80] width 77 height 6
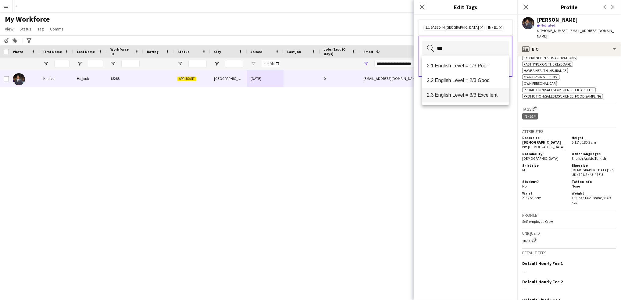
type input "***"
click at [477, 96] on span "2.3 English Level = 3/3 Excellent" at bounding box center [465, 95] width 77 height 6
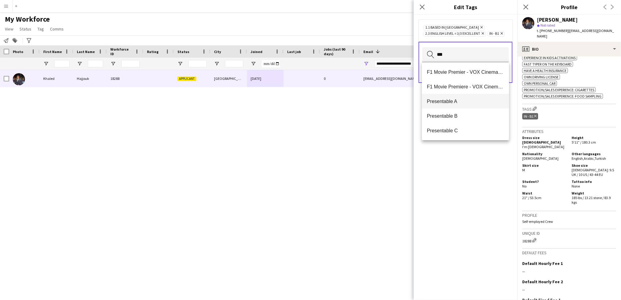
type input "***"
click at [455, 102] on span "Presentable A" at bounding box center [465, 102] width 77 height 6
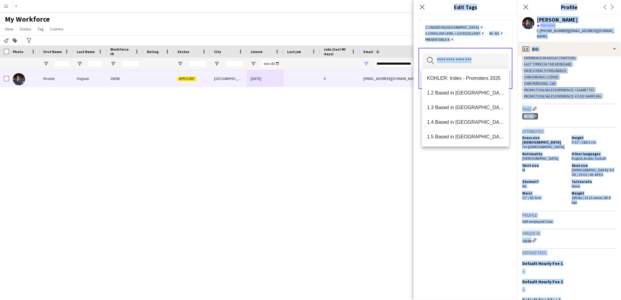
scroll to position [125, 0]
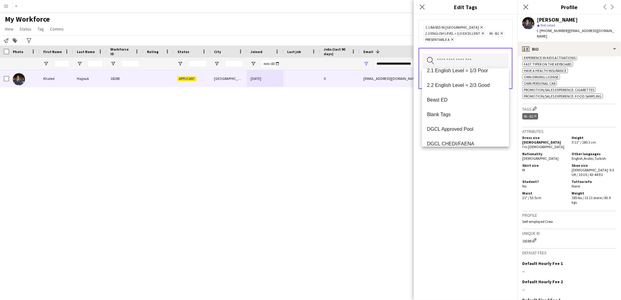
drag, startPoint x: 461, startPoint y: 186, endPoint x: 476, endPoint y: 185, distance: 14.4
click at [476, 185] on div "1.1 Based in [GEOGRAPHIC_DATA] Remove 2.3 English Level = 3/3 Excellent Remove …" at bounding box center [466, 158] width 104 height 286
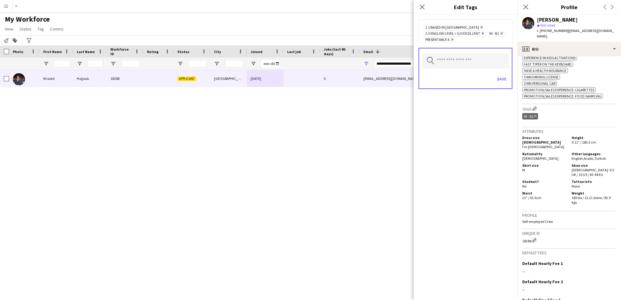
click at [476, 185] on div "1.1 Based in [GEOGRAPHIC_DATA] Remove 2.3 English Level = 3/3 Excellent Remove …" at bounding box center [466, 158] width 104 height 286
click at [505, 83] on button "Save" at bounding box center [502, 79] width 14 height 10
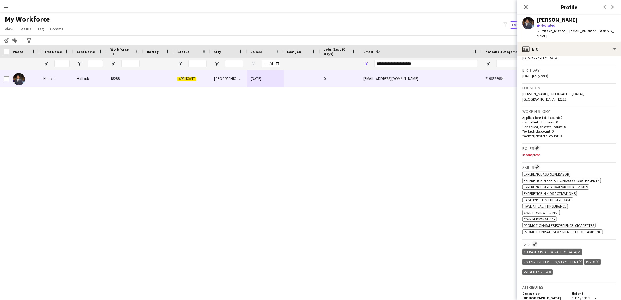
scroll to position [105, 0]
click at [537, 145] on app-icon "Edit crew company roles" at bounding box center [537, 147] width 4 height 4
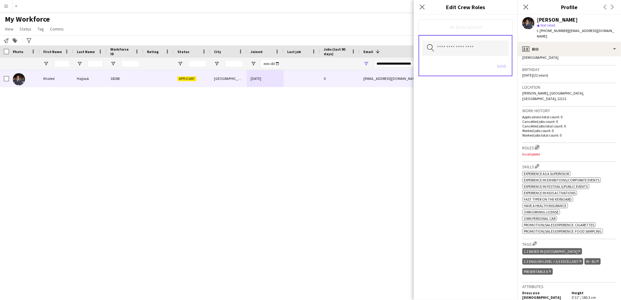
click at [537, 145] on app-icon "Edit crew company roles" at bounding box center [537, 147] width 4 height 4
click at [469, 50] on input "text" at bounding box center [466, 48] width 87 height 15
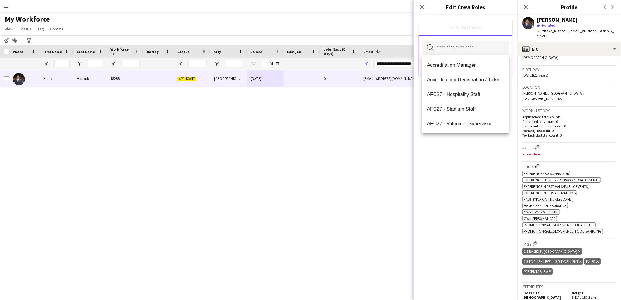
click at [446, 277] on div "No Roles selected Search by role type Save" at bounding box center [466, 158] width 104 height 286
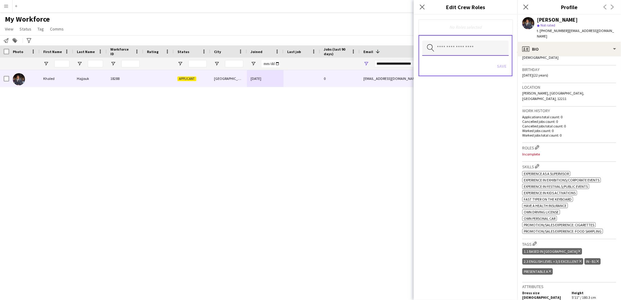
click at [437, 49] on input "text" at bounding box center [466, 48] width 87 height 15
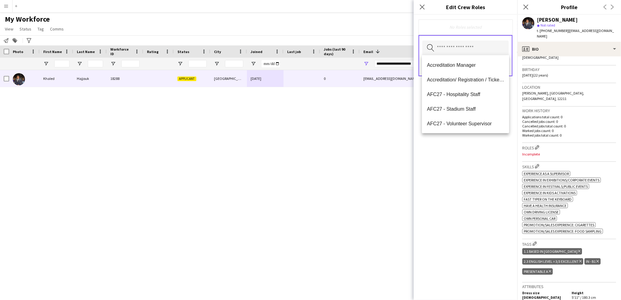
click at [508, 266] on div "No Roles selected Search by role type Save" at bounding box center [466, 158] width 104 height 286
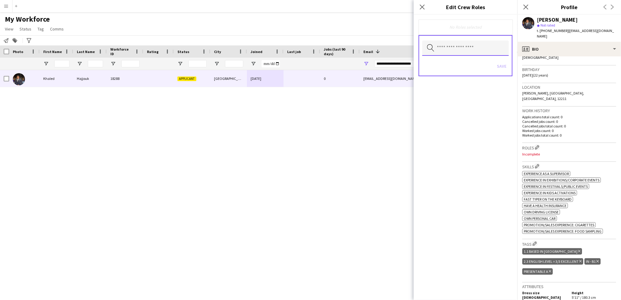
click at [448, 45] on input "text" at bounding box center [466, 48] width 87 height 15
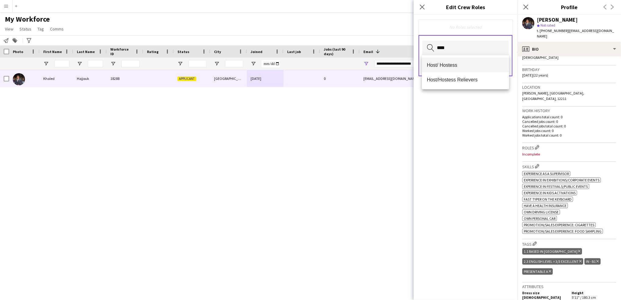
type input "****"
click at [442, 68] on mat-option "Host/ Hostess" at bounding box center [465, 65] width 87 height 15
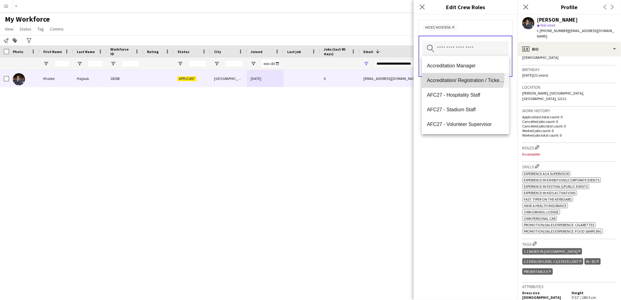
click at [460, 76] on mat-option "Accreditation/ Registration / Ticketing" at bounding box center [465, 80] width 87 height 15
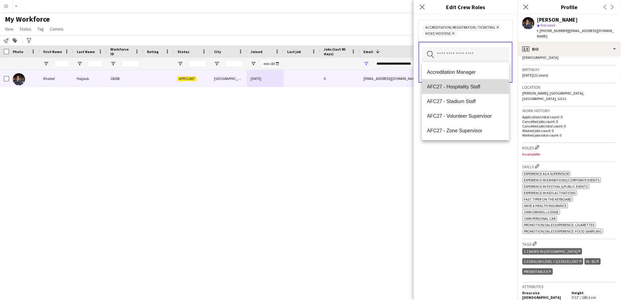
click at [493, 83] on mat-option "AFC27 - Hospitality Staff" at bounding box center [465, 86] width 87 height 15
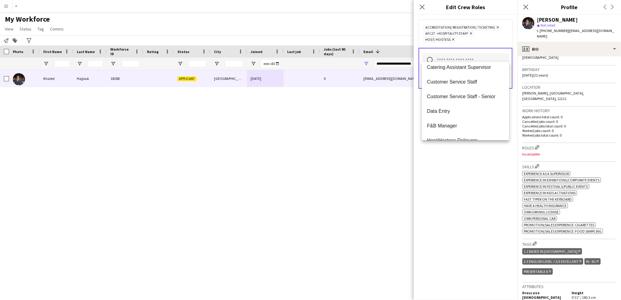
scroll to position [114, 0]
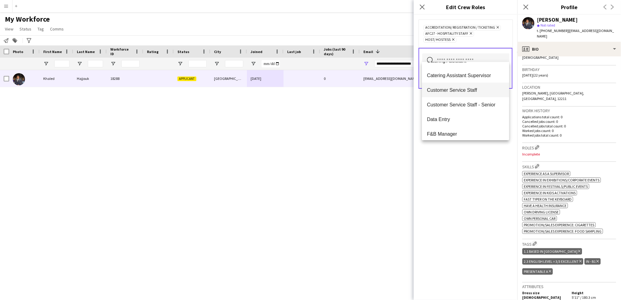
click at [485, 89] on span "Customer Service Staff" at bounding box center [465, 90] width 77 height 6
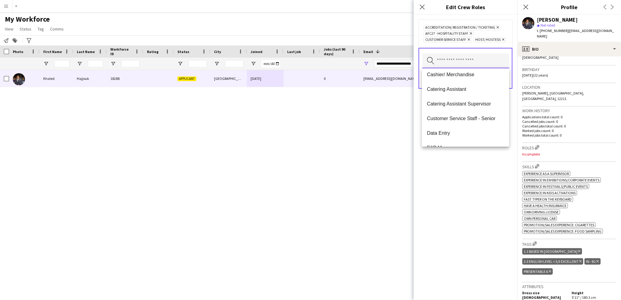
scroll to position [95, 0]
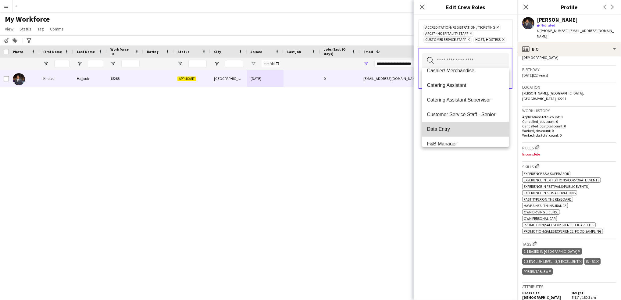
click at [488, 128] on span "Data Entry" at bounding box center [465, 129] width 77 height 6
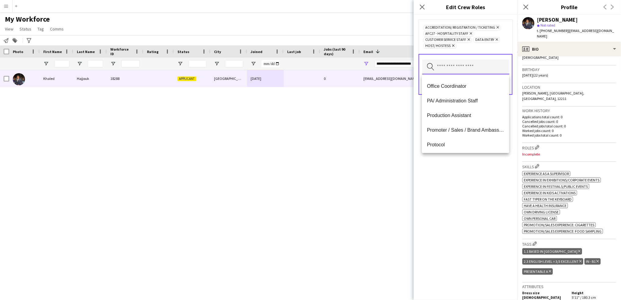
scroll to position [311, 0]
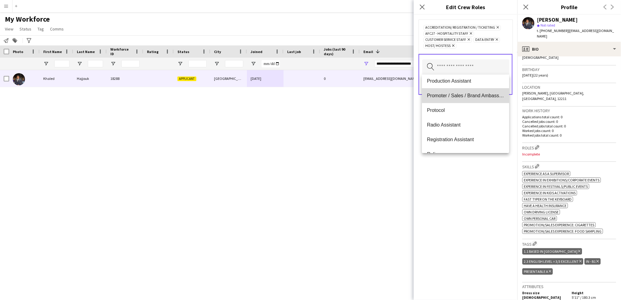
click at [477, 93] on span "Promoter / Sales / Brand Ambassador" at bounding box center [465, 96] width 77 height 6
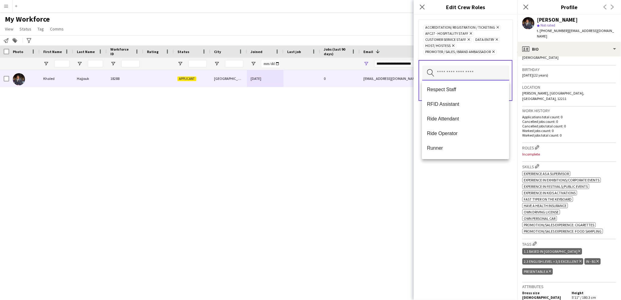
scroll to position [393, 0]
click at [463, 259] on div "Accreditation/ Registration / Ticketing Remove AFC27 - Hospitality Staff Remove…" at bounding box center [466, 158] width 104 height 286
click at [472, 76] on input "text" at bounding box center [466, 73] width 87 height 15
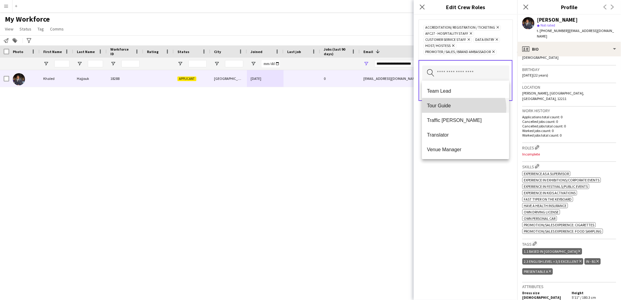
click at [464, 108] on mat-option "Tour Guide" at bounding box center [465, 105] width 87 height 15
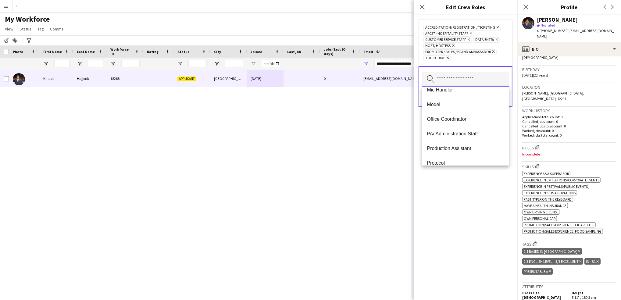
scroll to position [260, 0]
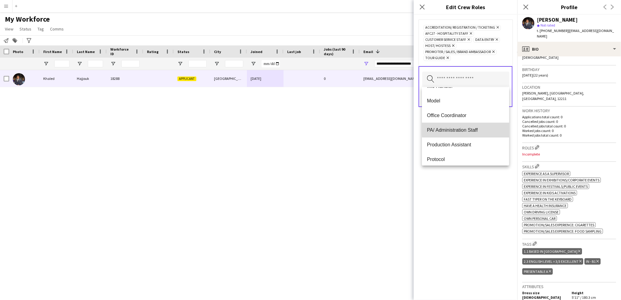
click at [484, 129] on span "PA/ Administration Staff" at bounding box center [465, 130] width 77 height 6
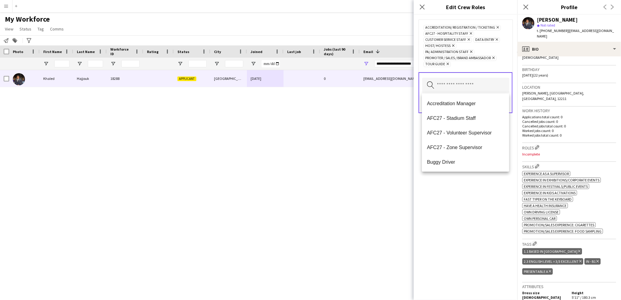
click at [476, 215] on div "Accreditation/ Registration / Ticketing Remove AFC27 - Hospitality Staff Remove…" at bounding box center [466, 158] width 104 height 286
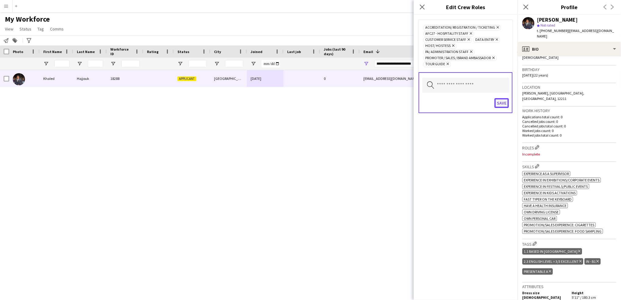
click at [499, 103] on button "Save" at bounding box center [502, 103] width 14 height 10
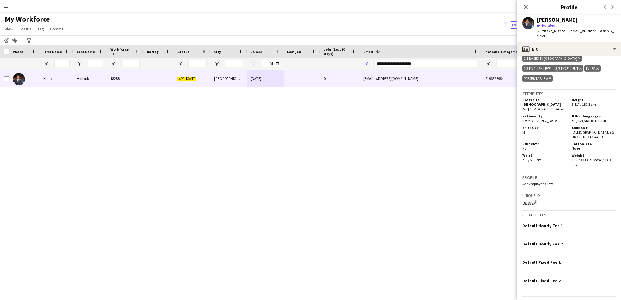
scroll to position [0, 0]
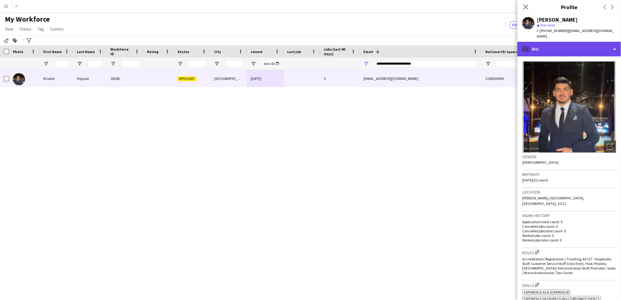
click at [581, 45] on div "profile Bio" at bounding box center [570, 49] width 104 height 15
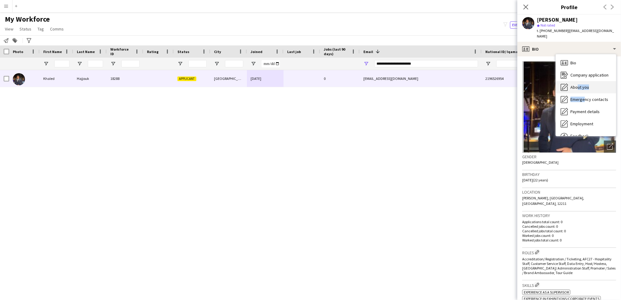
drag, startPoint x: 581, startPoint y: 90, endPoint x: 575, endPoint y: 85, distance: 8.4
click at [575, 85] on div "Bio Bio Company application Company application About you About you Emergency c…" at bounding box center [586, 95] width 60 height 82
click at [575, 85] on div "About you About you" at bounding box center [586, 87] width 60 height 12
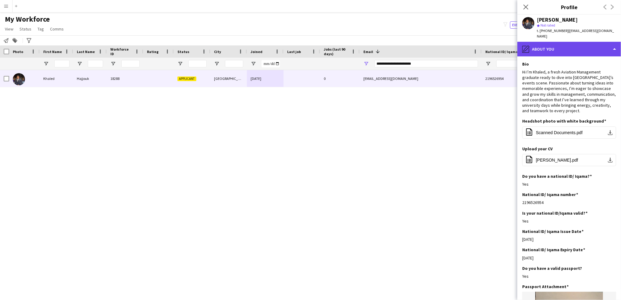
click at [599, 45] on div "pencil4 About you" at bounding box center [570, 49] width 104 height 15
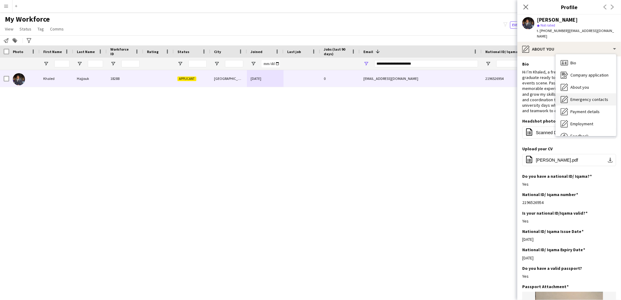
click at [594, 97] on span "Emergency contacts" at bounding box center [590, 99] width 38 height 5
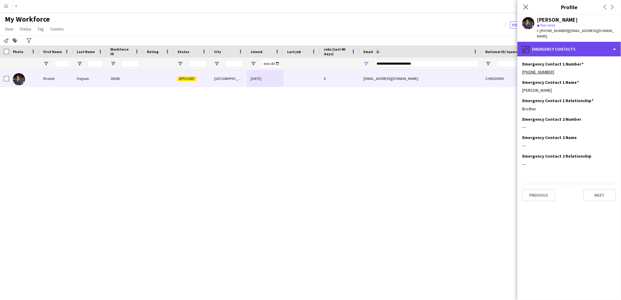
click at [566, 44] on div "pencil4 Emergency contacts" at bounding box center [570, 49] width 104 height 15
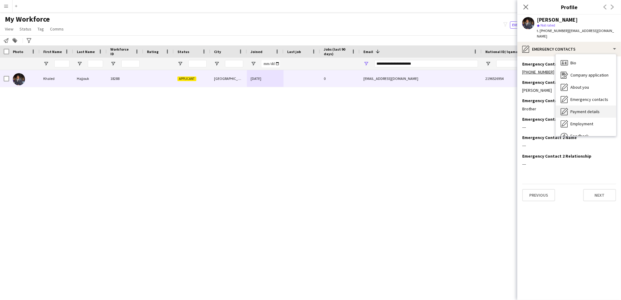
click at [581, 109] on span "Payment details" at bounding box center [585, 111] width 29 height 5
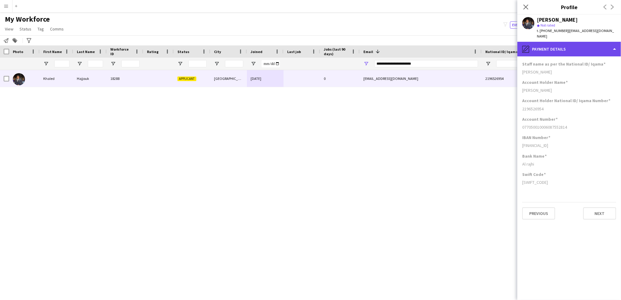
click at [570, 45] on div "pencil4 Payment details" at bounding box center [570, 49] width 104 height 15
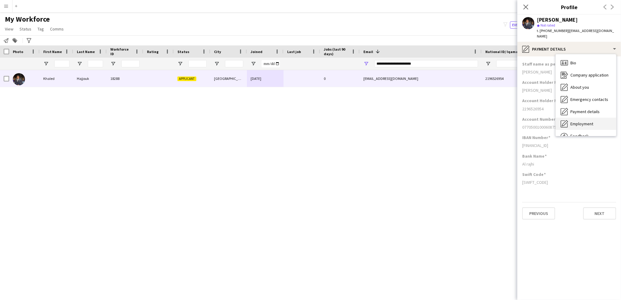
click at [593, 121] on span "Employment" at bounding box center [582, 123] width 23 height 5
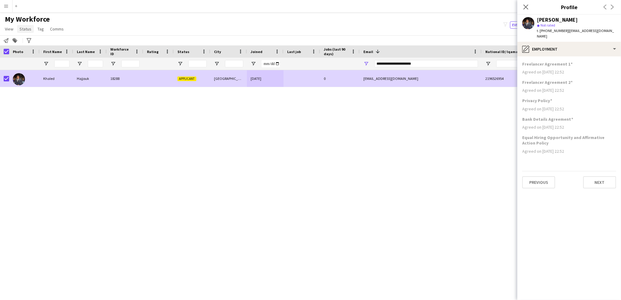
click at [30, 27] on span "Status" at bounding box center [26, 28] width 12 height 5
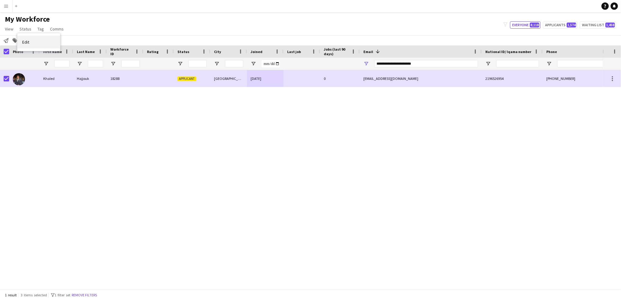
click at [42, 40] on link "Edit" at bounding box center [38, 42] width 43 height 13
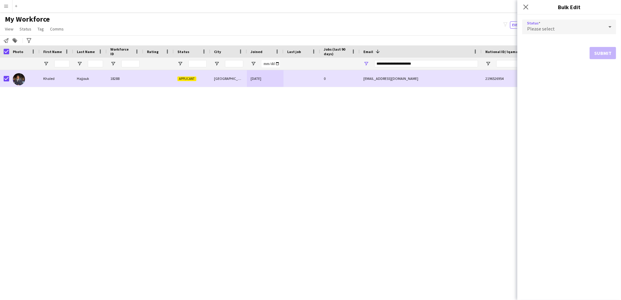
click at [561, 27] on div "Please select" at bounding box center [564, 27] width 82 height 15
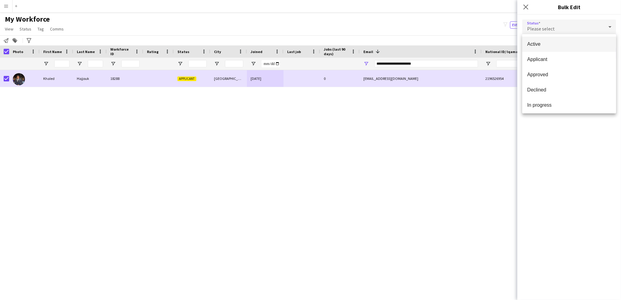
click at [570, 43] on span "Active" at bounding box center [569, 44] width 84 height 6
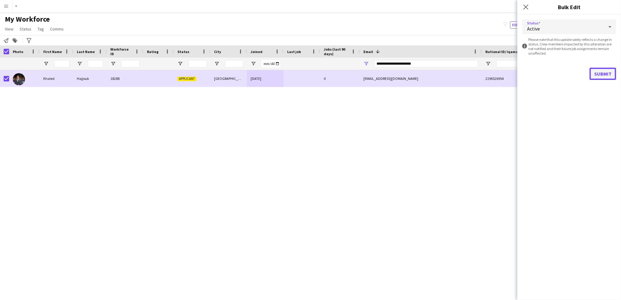
click at [606, 71] on button "Submit" at bounding box center [603, 74] width 27 height 12
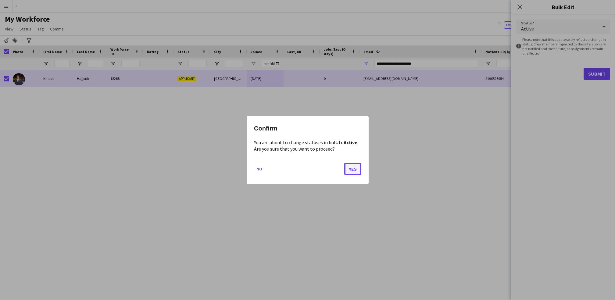
click at [358, 167] on button "Yes" at bounding box center [352, 169] width 17 height 12
